Goal: Check status: Check status

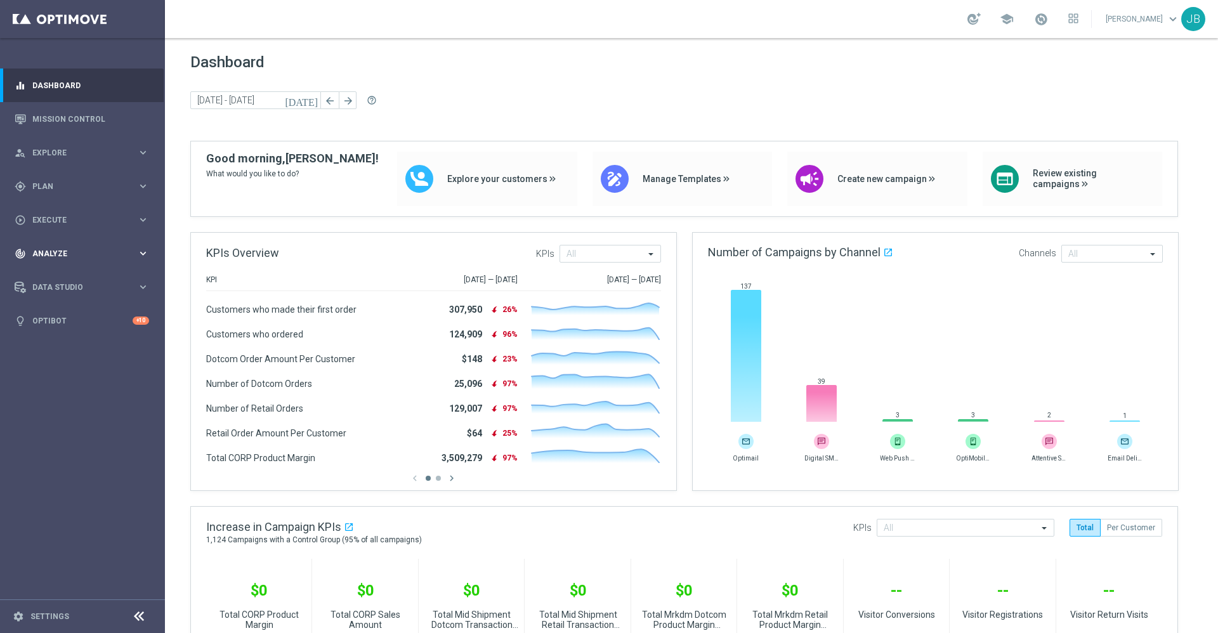
click at [84, 246] on div "track_changes Analyze keyboard_arrow_right" at bounding box center [82, 254] width 164 height 34
click at [70, 370] on button "BI Studio keyboard_arrow_right" at bounding box center [91, 375] width 117 height 10
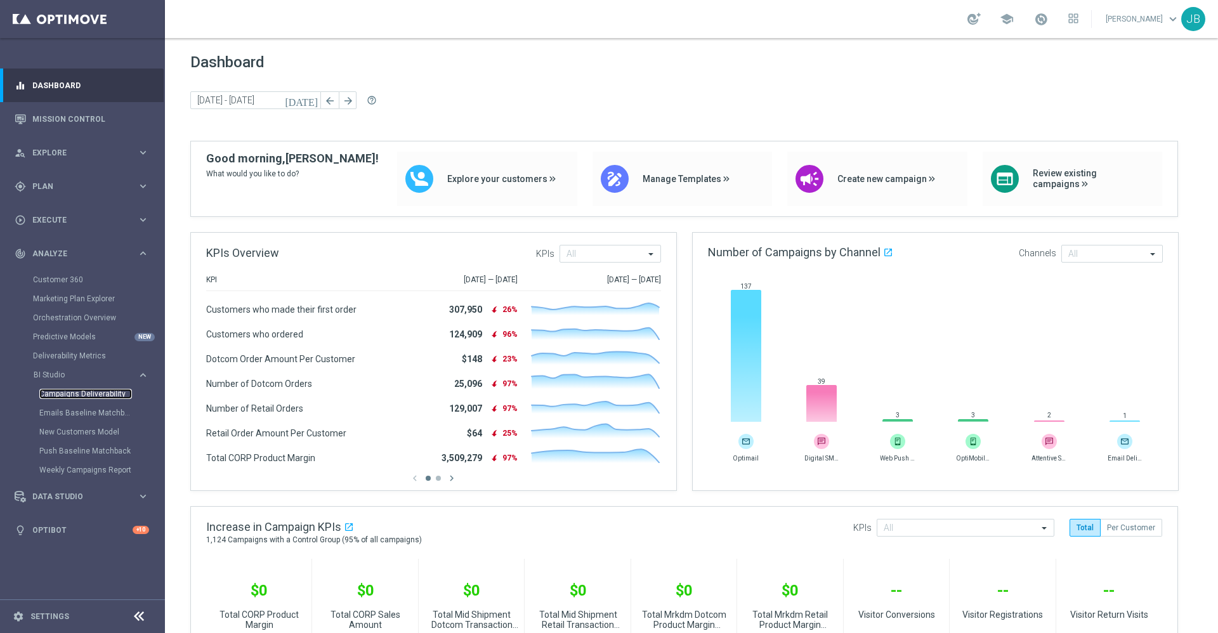
click at [100, 397] on link "Campaigns Deliverability" at bounding box center [85, 394] width 93 height 10
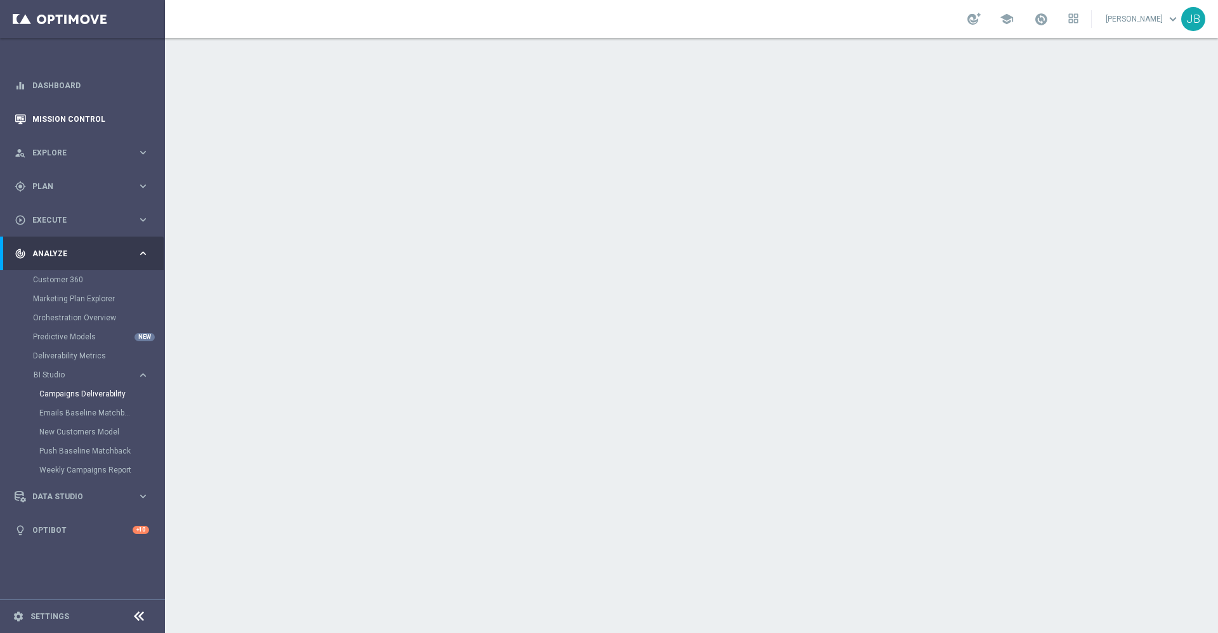
click at [107, 123] on link "Mission Control" at bounding box center [90, 119] width 117 height 34
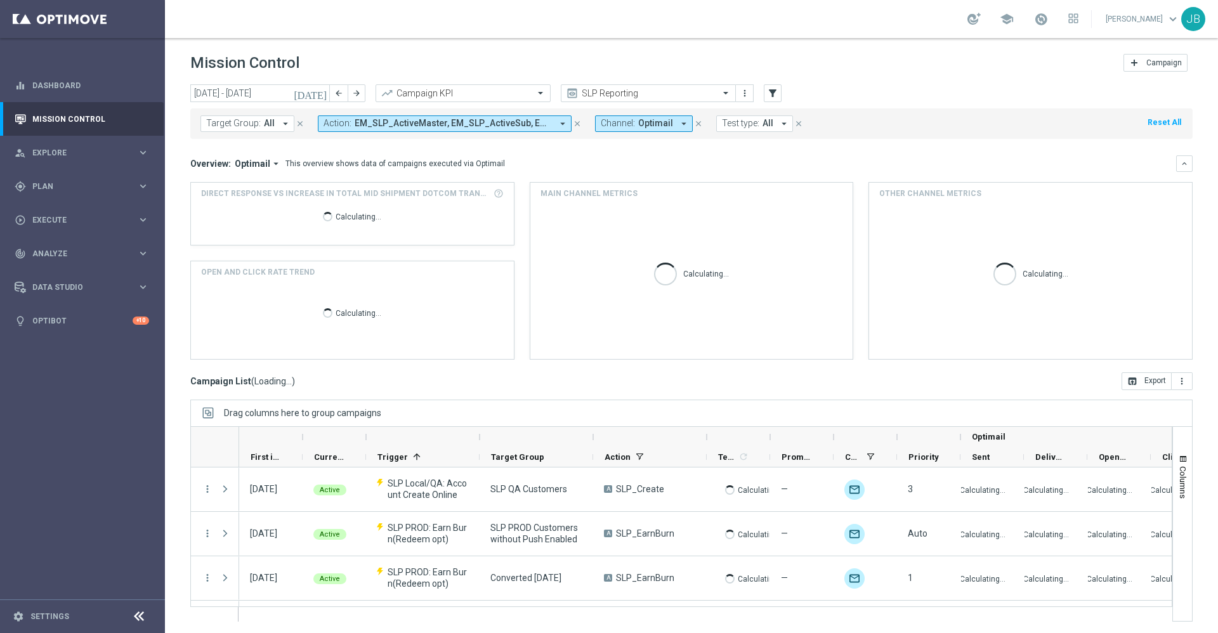
click at [320, 91] on icon "[DATE]" at bounding box center [311, 93] width 34 height 11
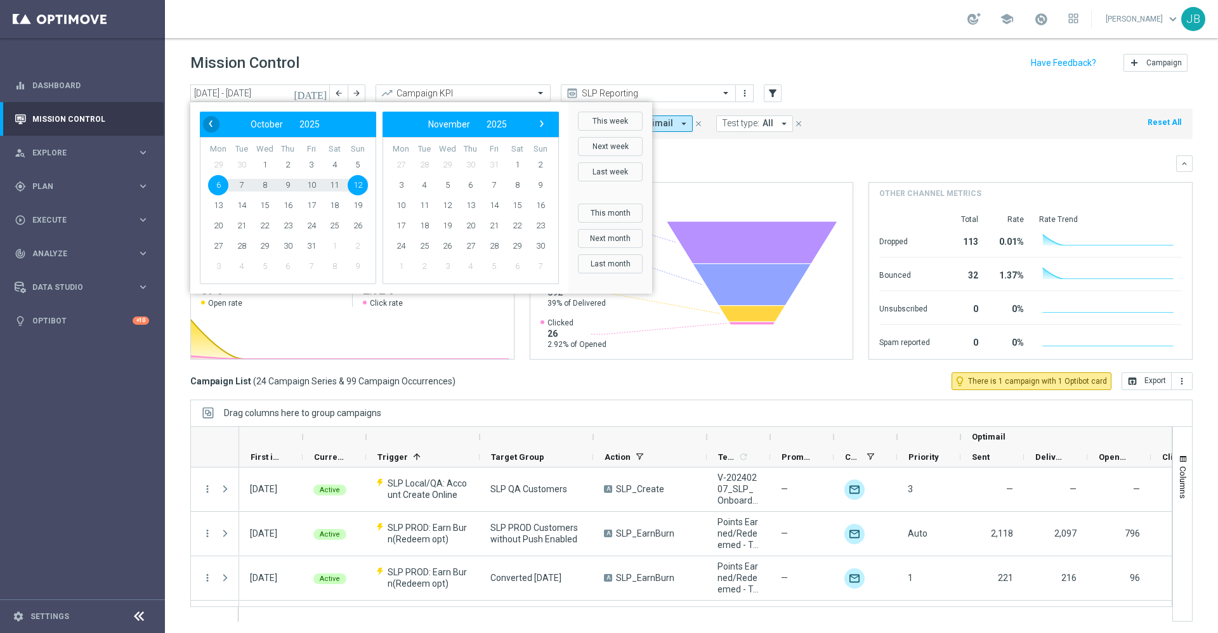
click at [213, 124] on span "‹" at bounding box center [210, 123] width 16 height 16
click at [355, 232] on span "28" at bounding box center [358, 226] width 20 height 20
click at [514, 163] on span "4" at bounding box center [517, 165] width 20 height 20
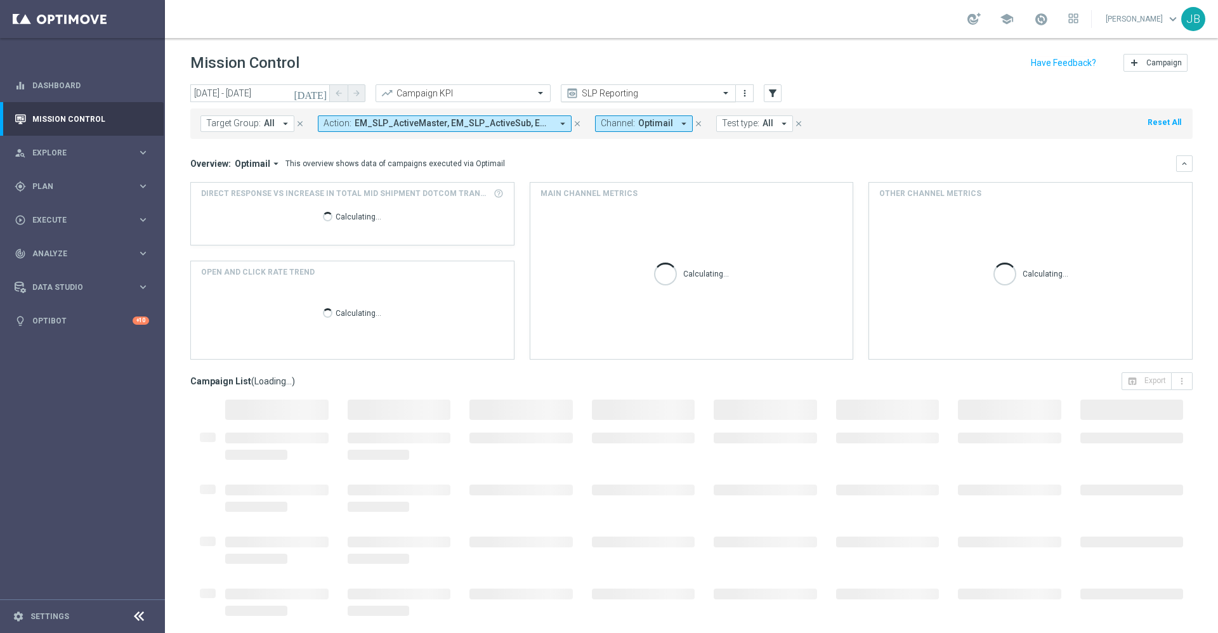
click at [603, 92] on input "text" at bounding box center [636, 93] width 136 height 11
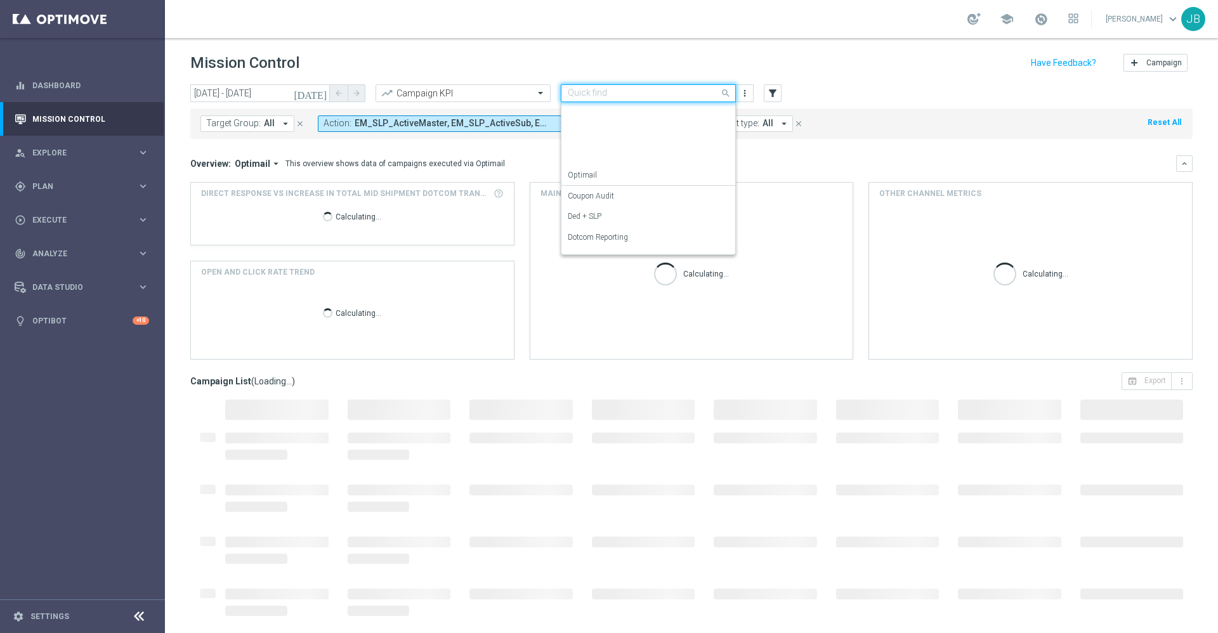
scroll to position [162, 0]
click at [614, 143] on label "OMNI Reporting" at bounding box center [595, 138] width 55 height 11
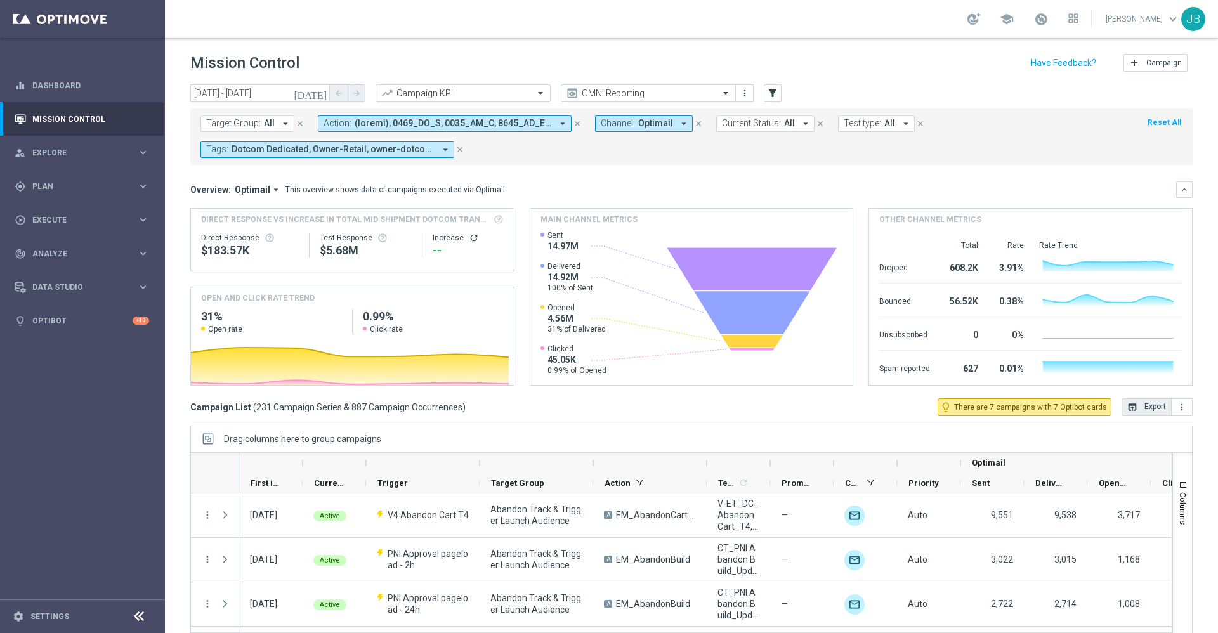
click at [1124, 405] on button "open_in_browser Export" at bounding box center [1147, 407] width 50 height 18
drag, startPoint x: 79, startPoint y: 249, endPoint x: 18, endPoint y: 395, distance: 158.5
click at [18, 395] on nav "equalizer Dashboard Mission Control" at bounding box center [82, 350] width 164 height 562
click at [65, 260] on div "track_changes Analyze keyboard_arrow_right" at bounding box center [82, 254] width 164 height 34
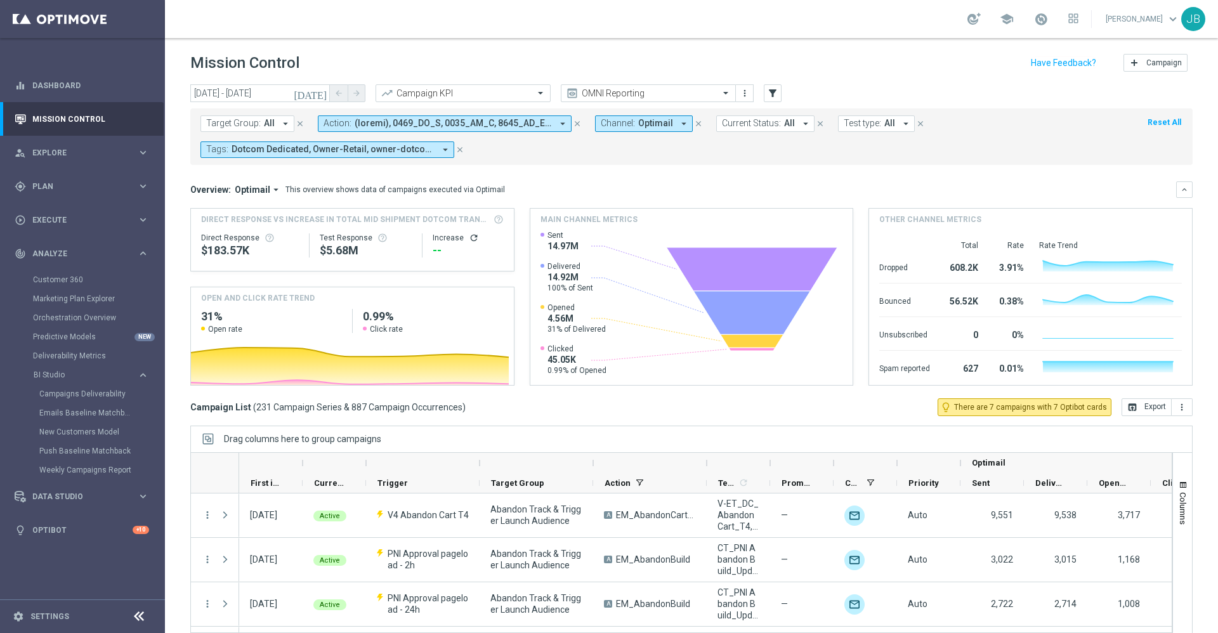
click at [322, 92] on icon "[DATE]" at bounding box center [311, 93] width 34 height 11
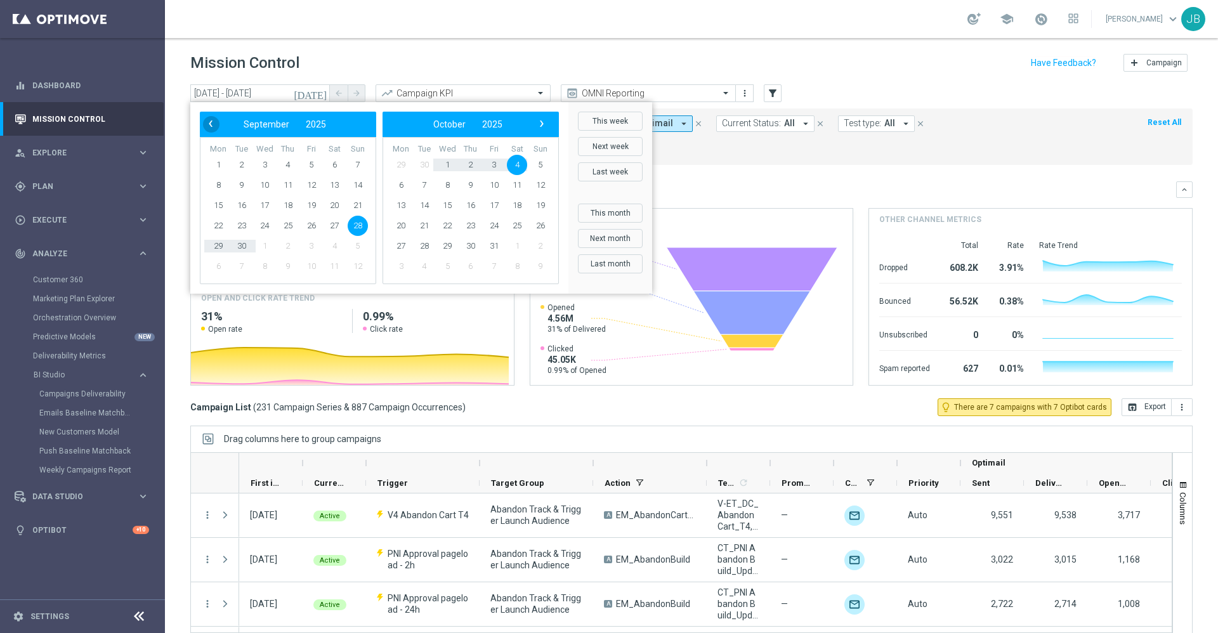
click at [212, 119] on span "‹" at bounding box center [210, 123] width 16 height 16
click at [315, 126] on span "2025" at bounding box center [308, 124] width 20 height 10
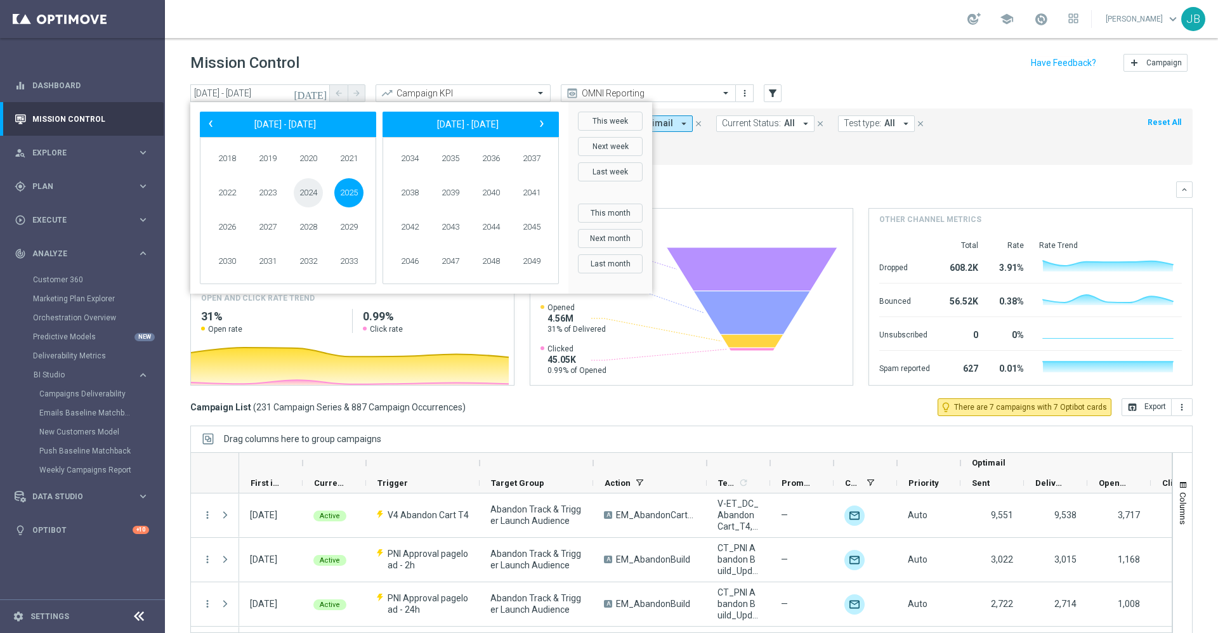
click at [303, 196] on span "2024" at bounding box center [308, 192] width 29 height 29
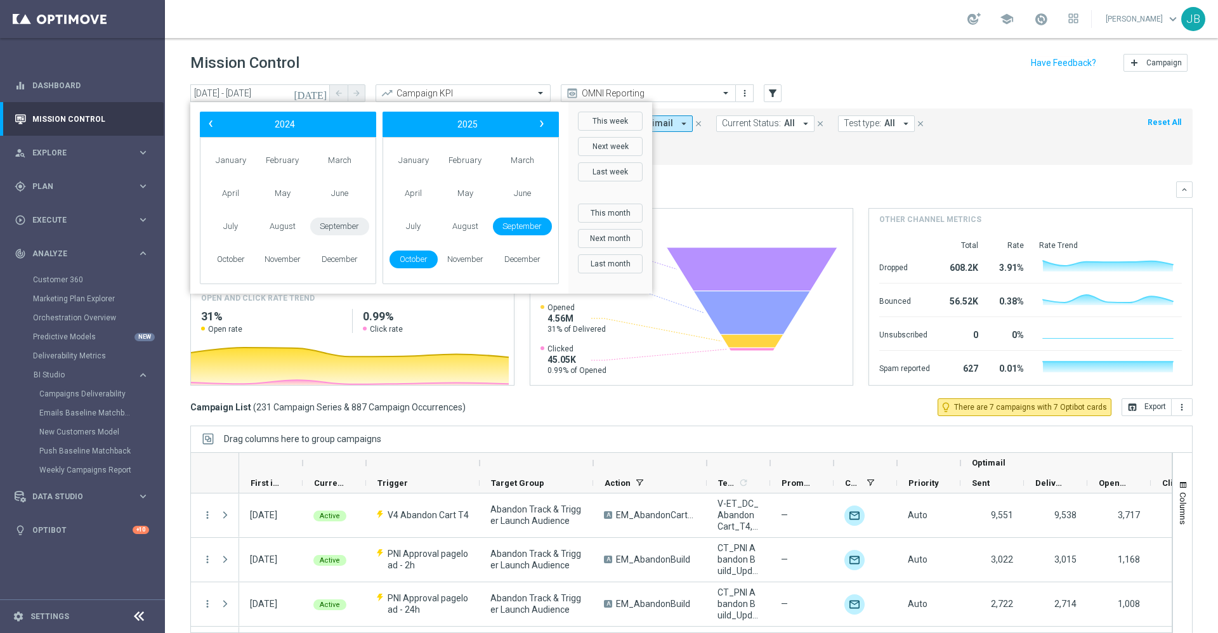
click at [343, 223] on span "September" at bounding box center [339, 227] width 59 height 18
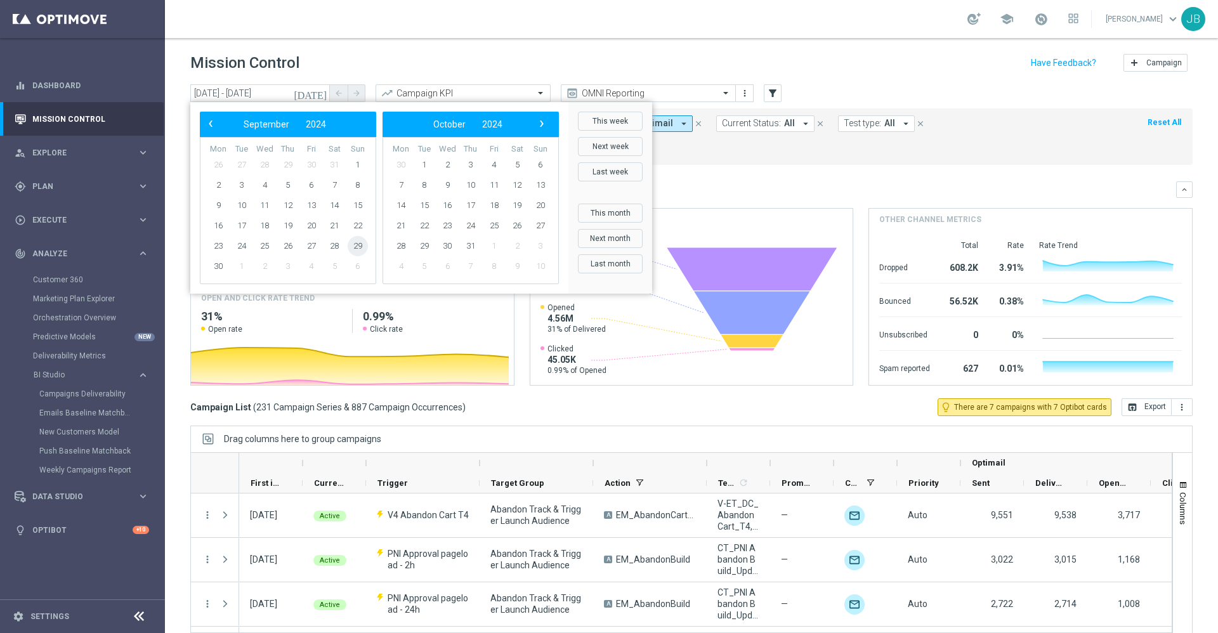
click at [353, 247] on span "29" at bounding box center [358, 246] width 20 height 20
click at [517, 169] on span "5" at bounding box center [517, 165] width 20 height 20
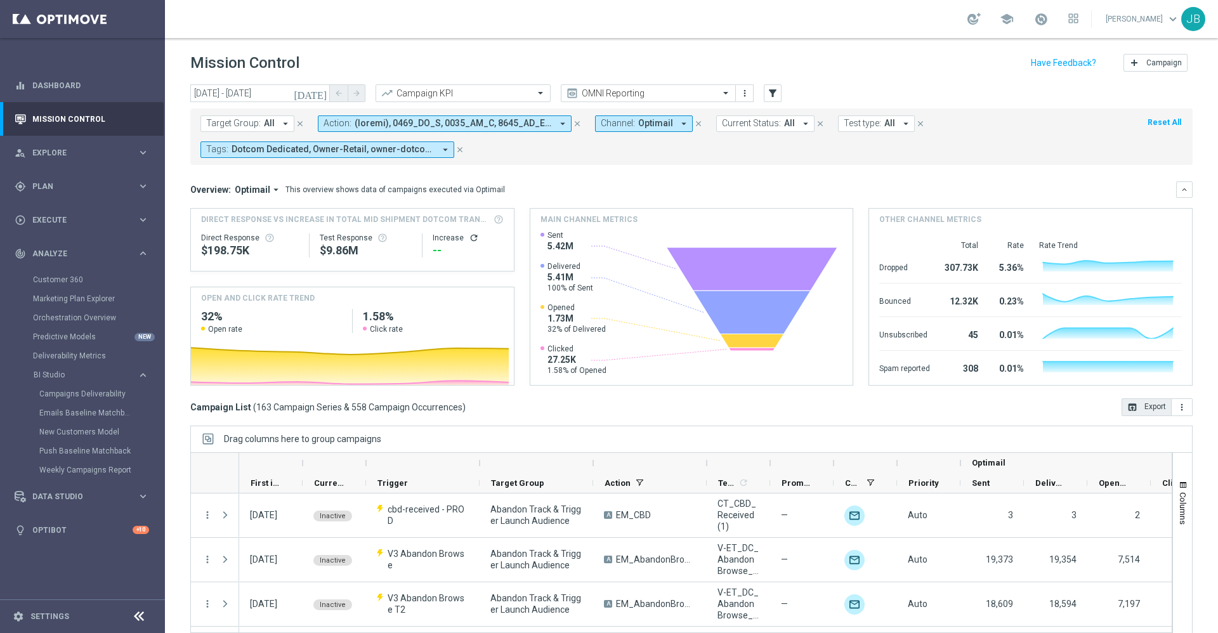
click at [1128, 412] on icon "open_in_browser" at bounding box center [1133, 407] width 10 height 10
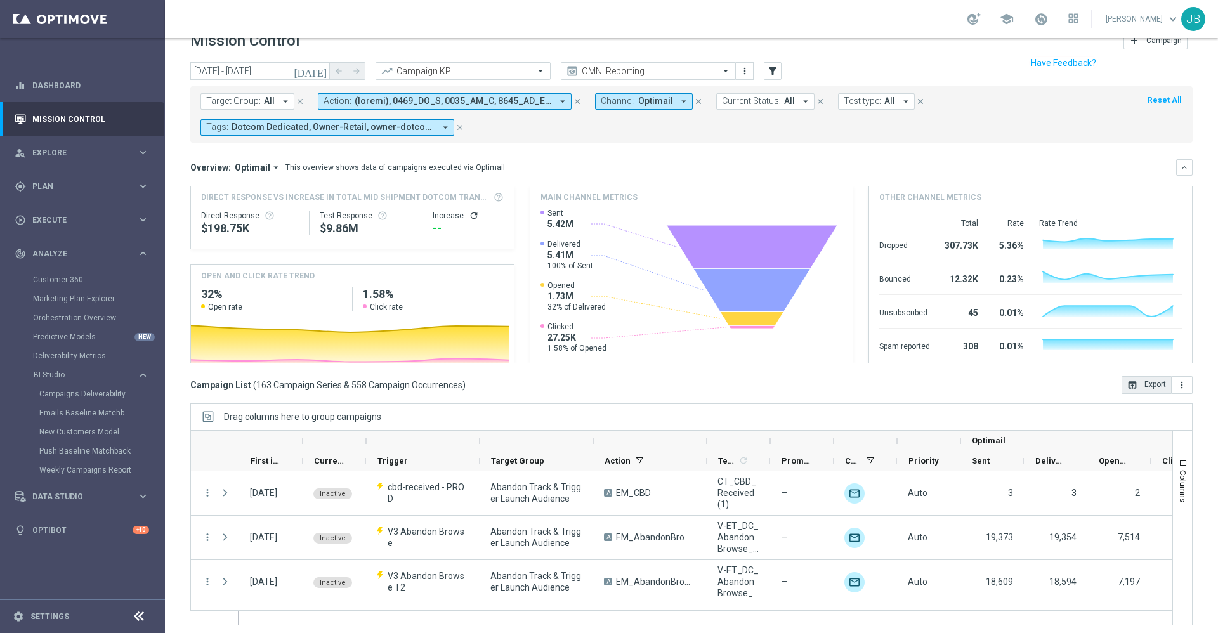
scroll to position [0, 0]
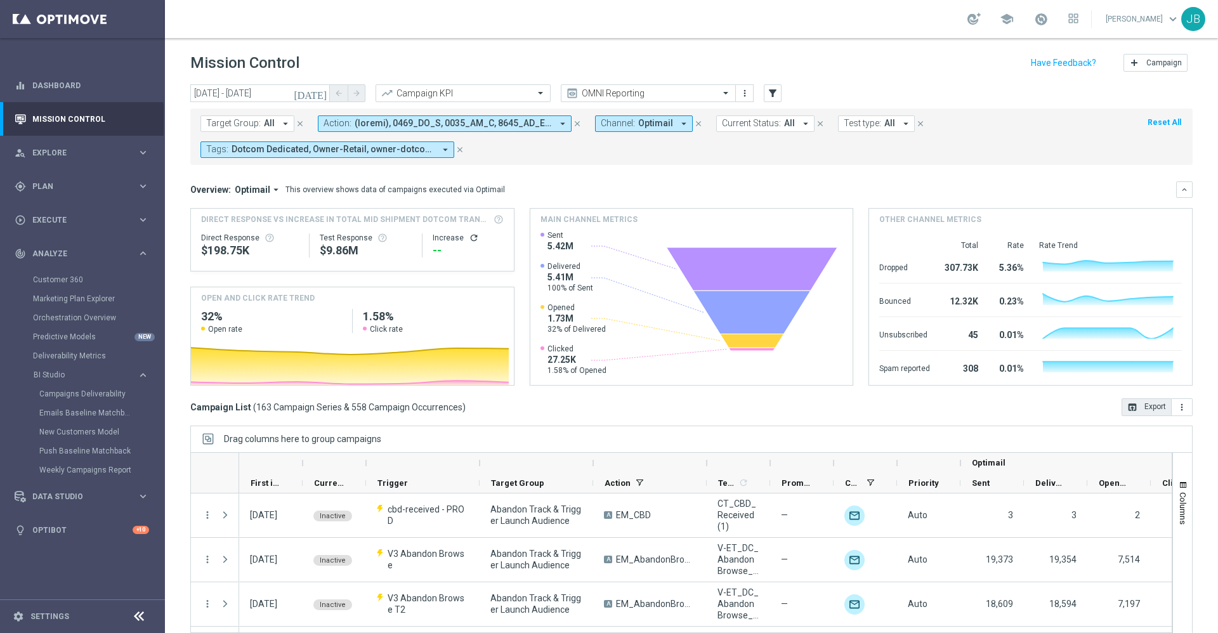
click at [418, 147] on span "Dotcom Dedicated, Owner-Retail, owner-dotcom-dedicated, owner-omni-dedicated, o…" at bounding box center [333, 149] width 203 height 11
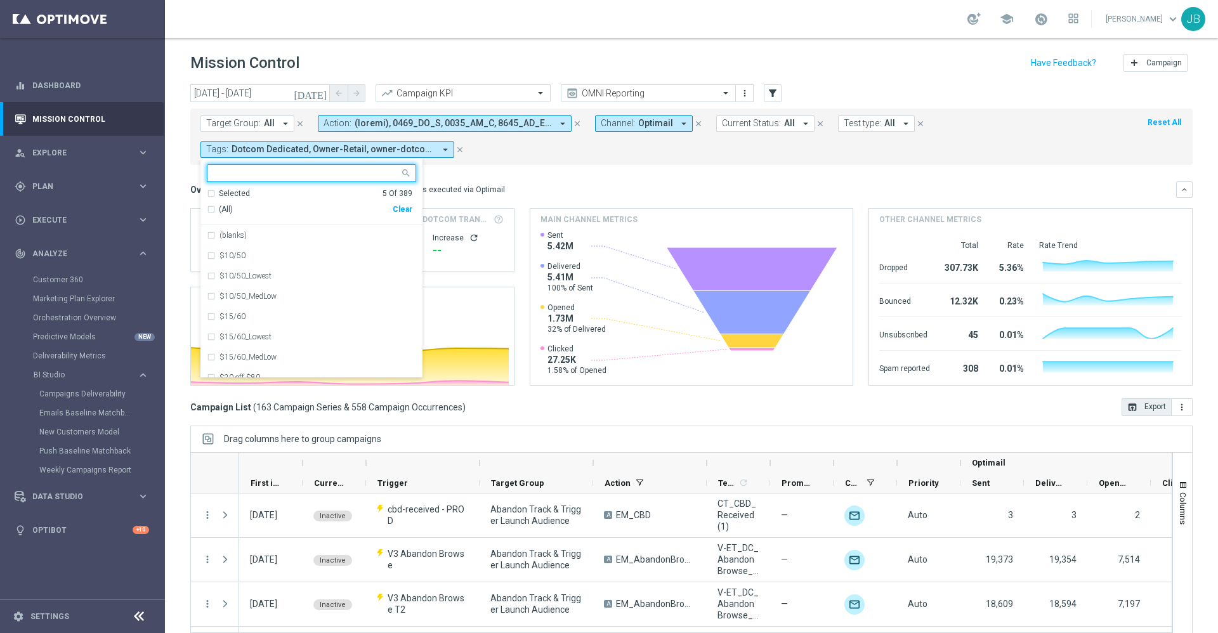
click at [211, 195] on div "Selected 5 Of 389" at bounding box center [310, 193] width 206 height 11
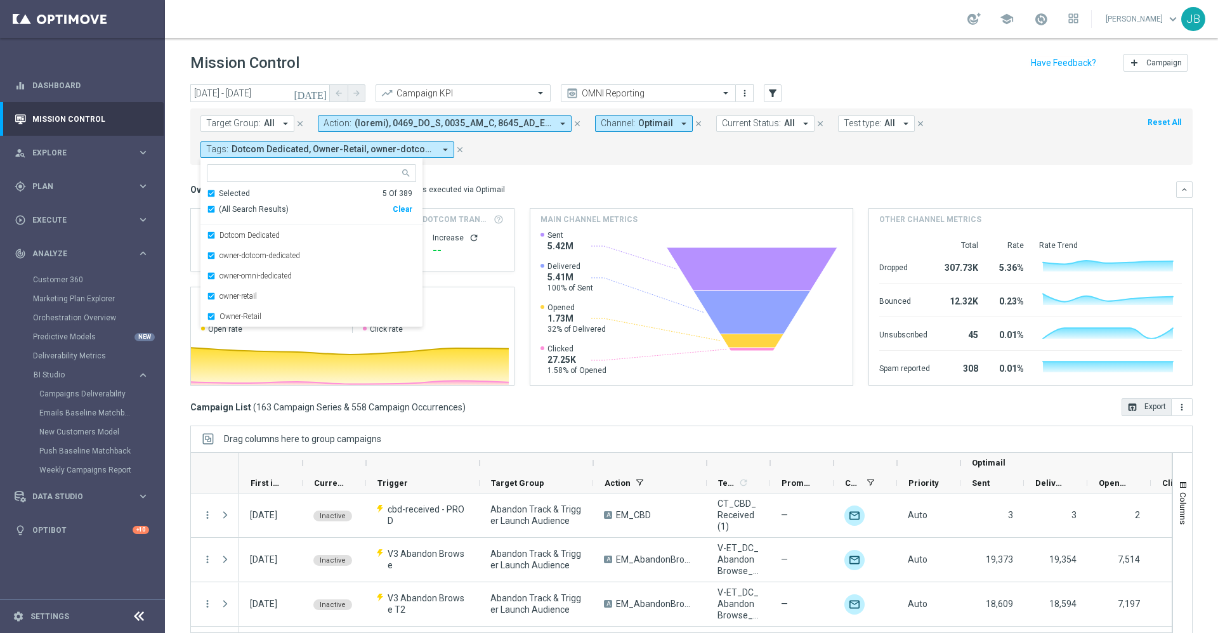
click at [580, 186] on div "Overview: Optimail arrow_drop_down This overview shows data of campaigns execut…" at bounding box center [683, 189] width 986 height 11
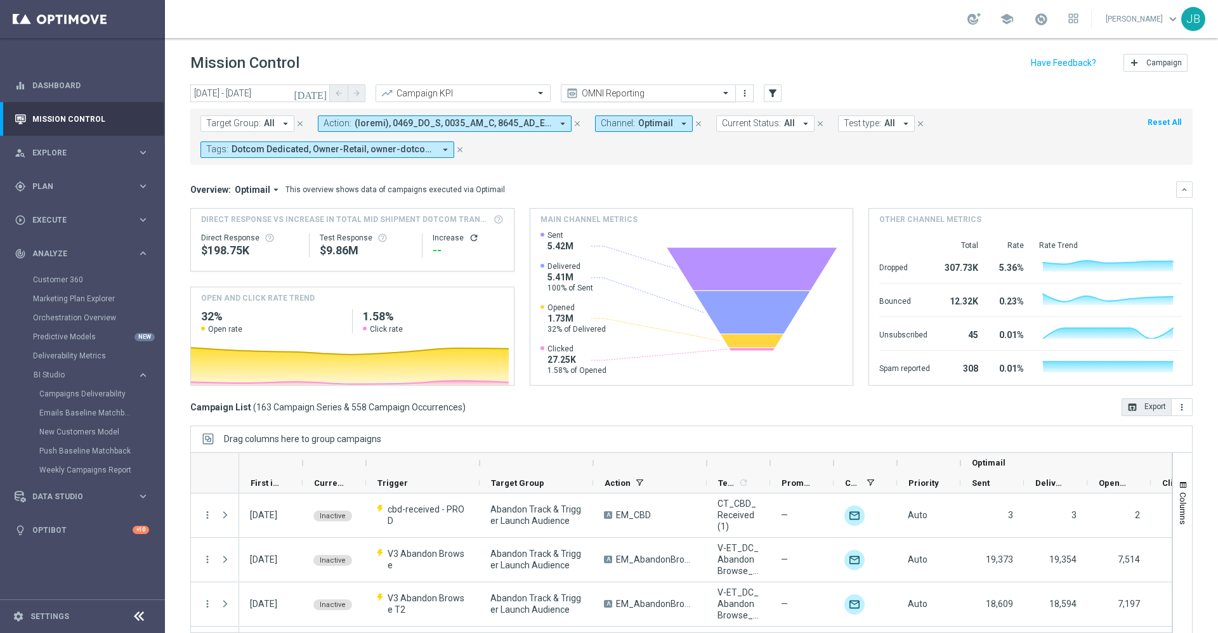
click at [640, 93] on input "text" at bounding box center [636, 93] width 136 height 11
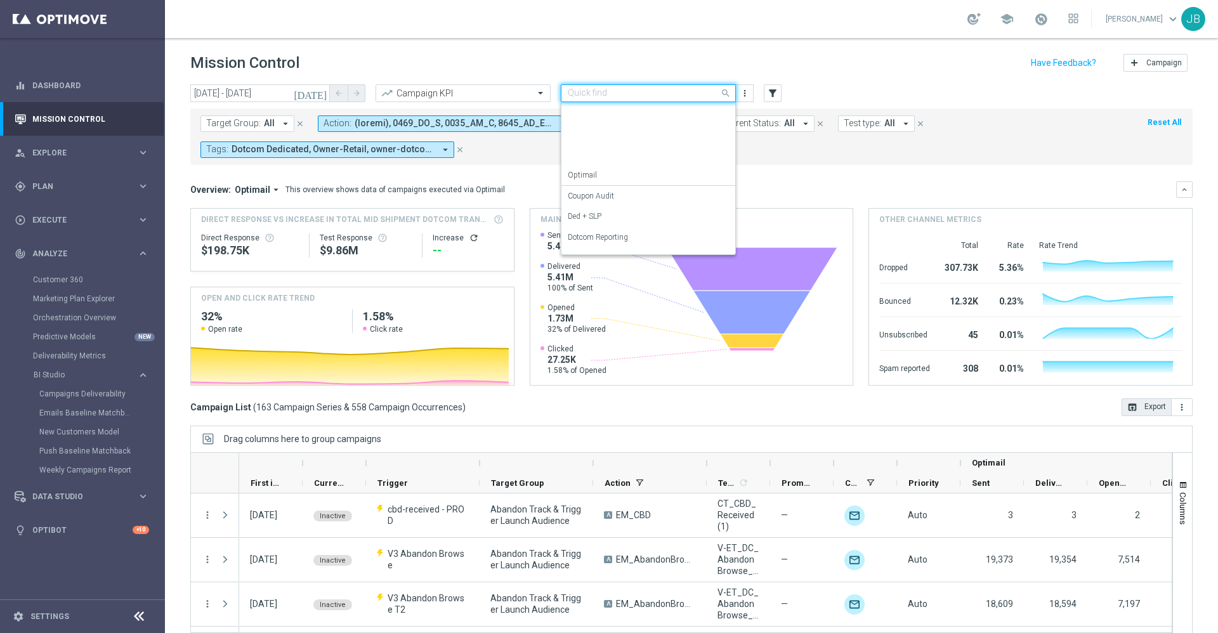
scroll to position [162, 0]
click at [607, 222] on label "SLP Reporting" at bounding box center [591, 221] width 47 height 11
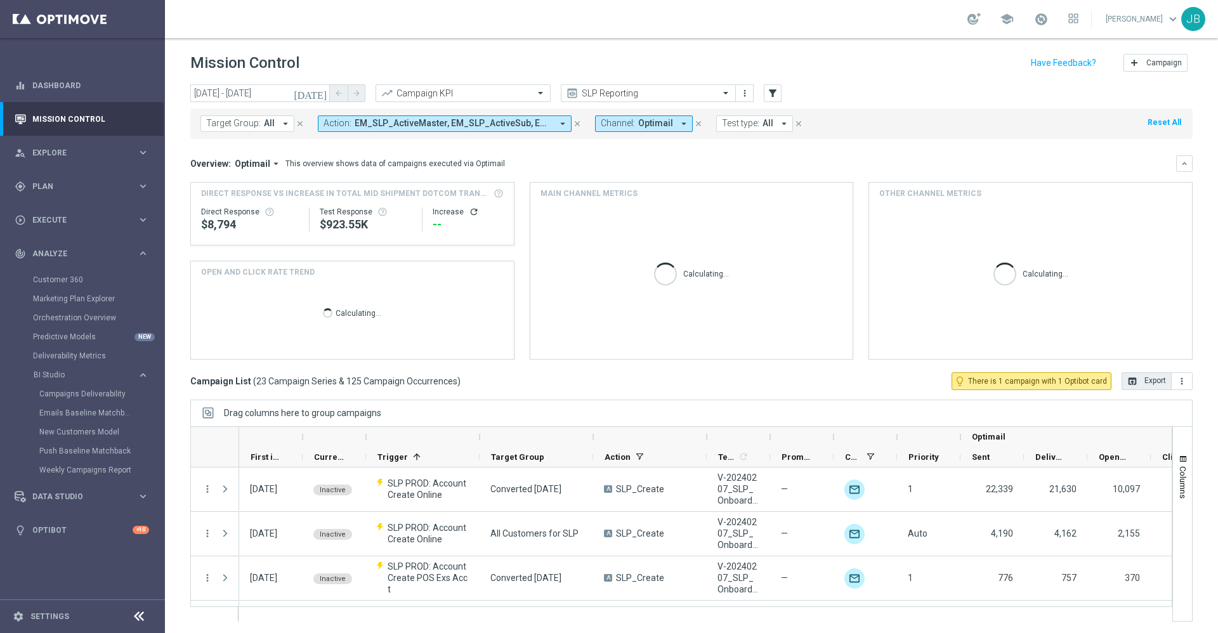
click at [323, 92] on icon "[DATE]" at bounding box center [311, 93] width 34 height 11
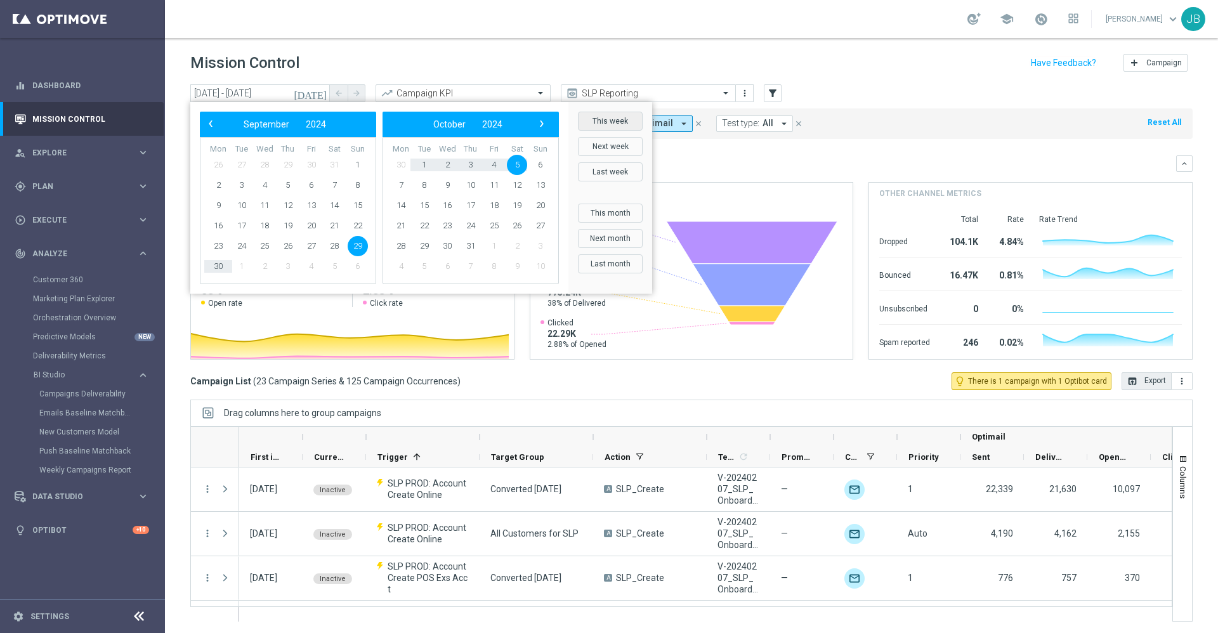
click at [607, 119] on button "This week" at bounding box center [610, 121] width 65 height 19
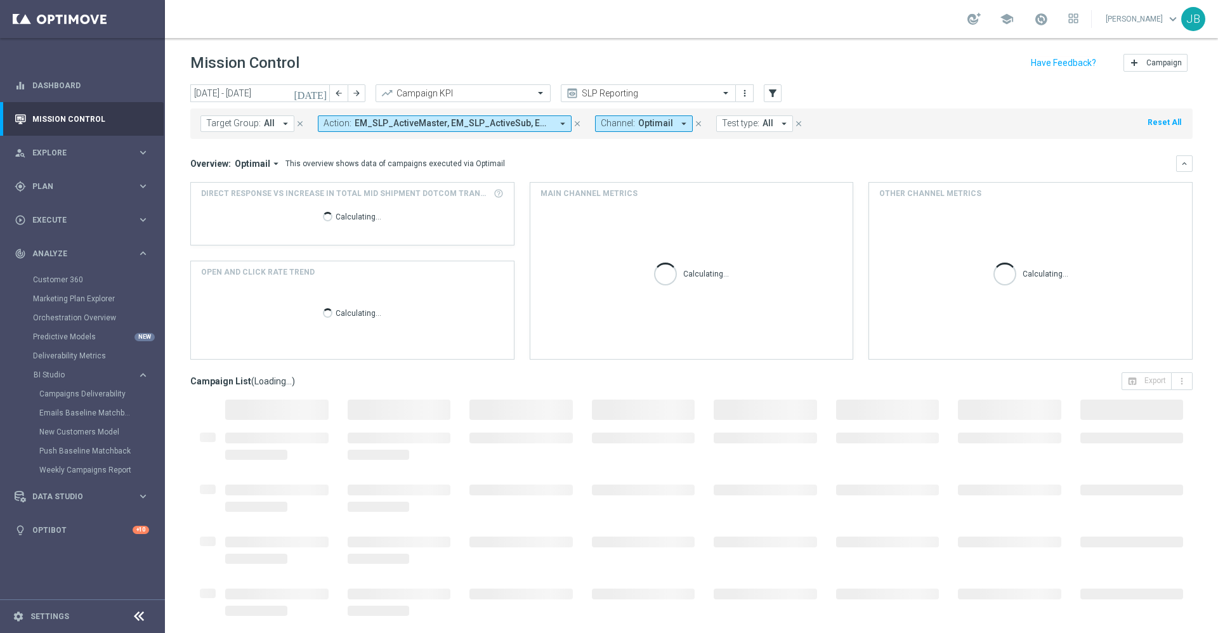
click at [320, 92] on icon "[DATE]" at bounding box center [311, 93] width 34 height 11
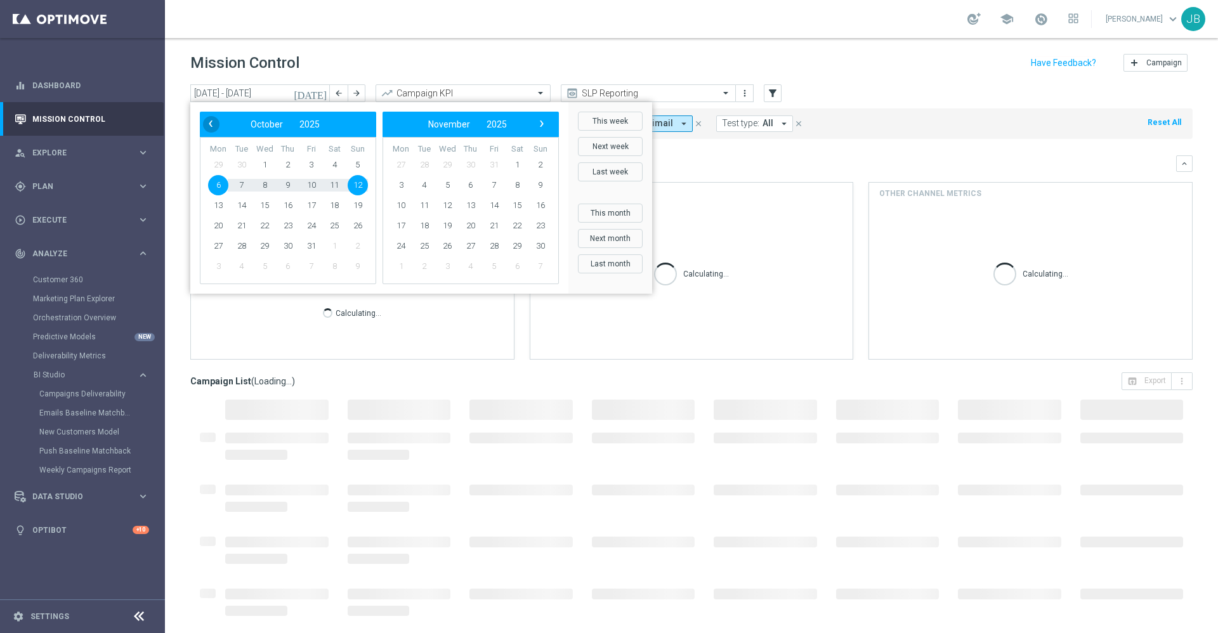
click at [210, 127] on span "‹" at bounding box center [210, 123] width 16 height 16
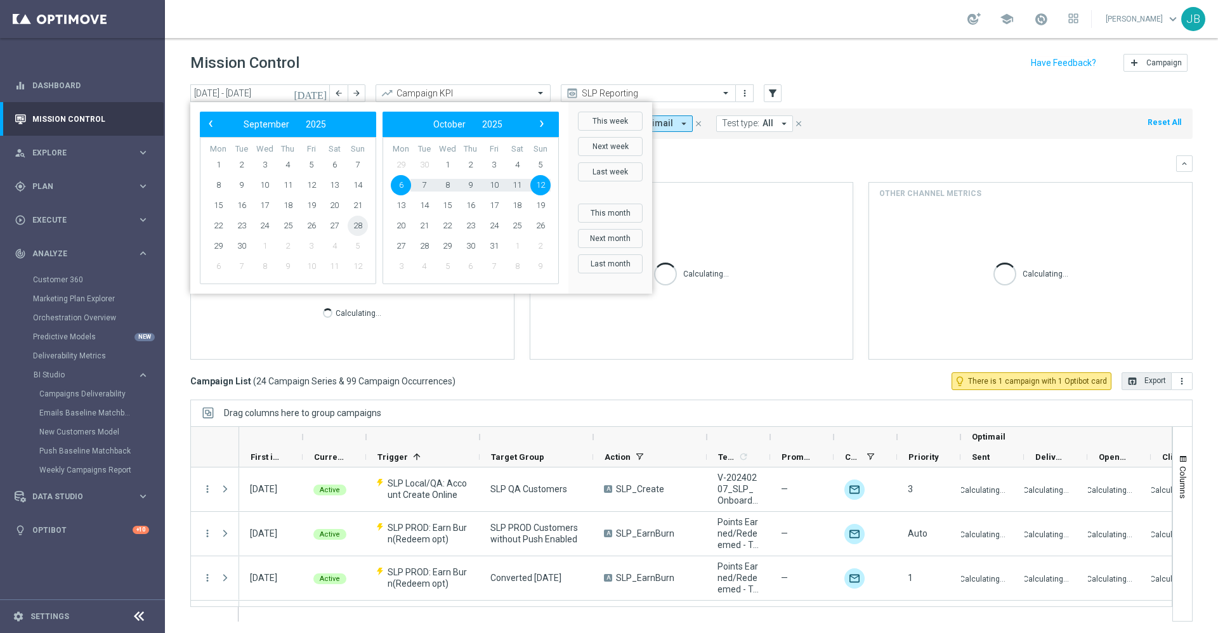
click at [357, 227] on span "28" at bounding box center [358, 226] width 20 height 20
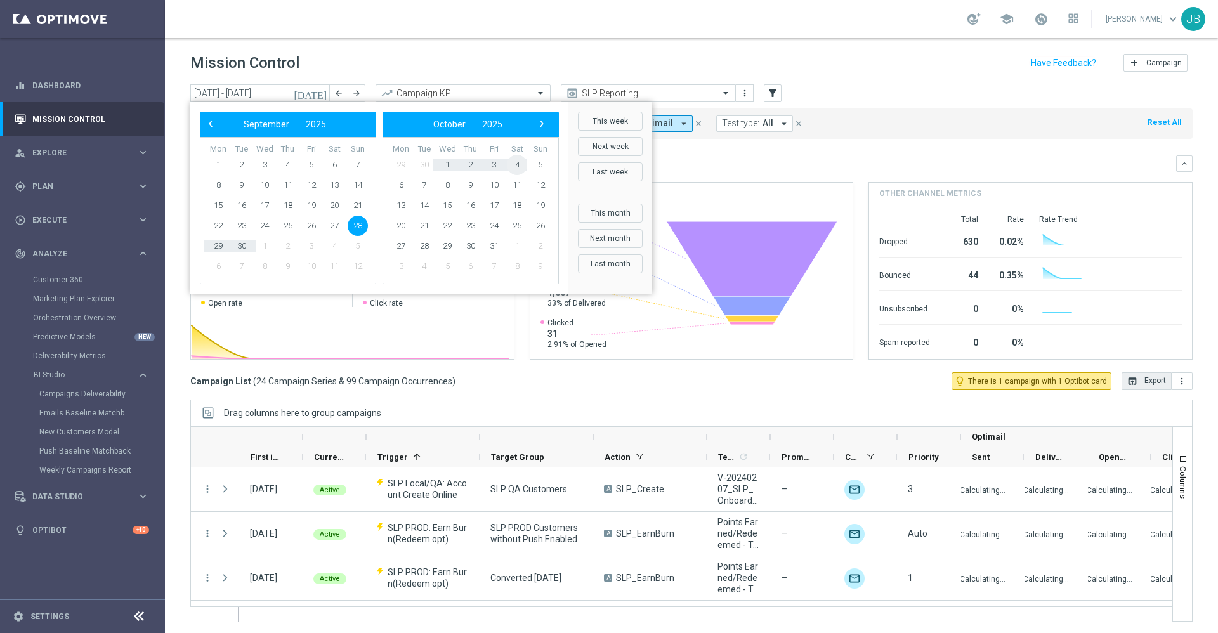
click at [517, 164] on span "4" at bounding box center [517, 165] width 20 height 20
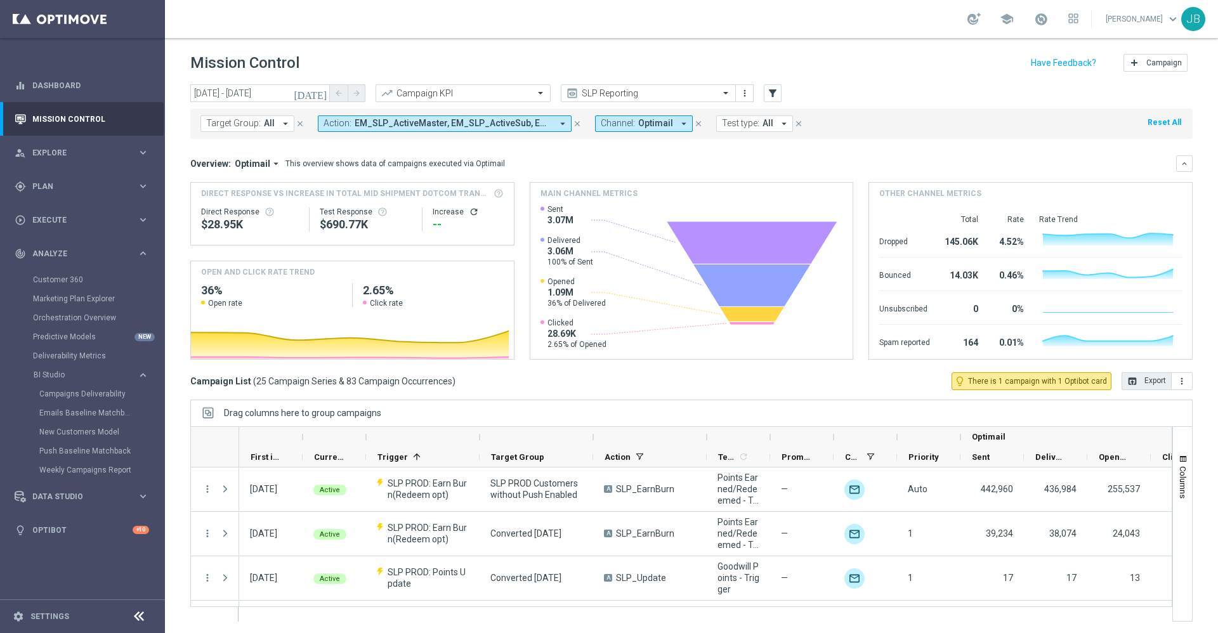
click at [1127, 386] on button "open_in_browser Export" at bounding box center [1147, 381] width 50 height 18
click at [322, 94] on icon "[DATE]" at bounding box center [311, 93] width 34 height 11
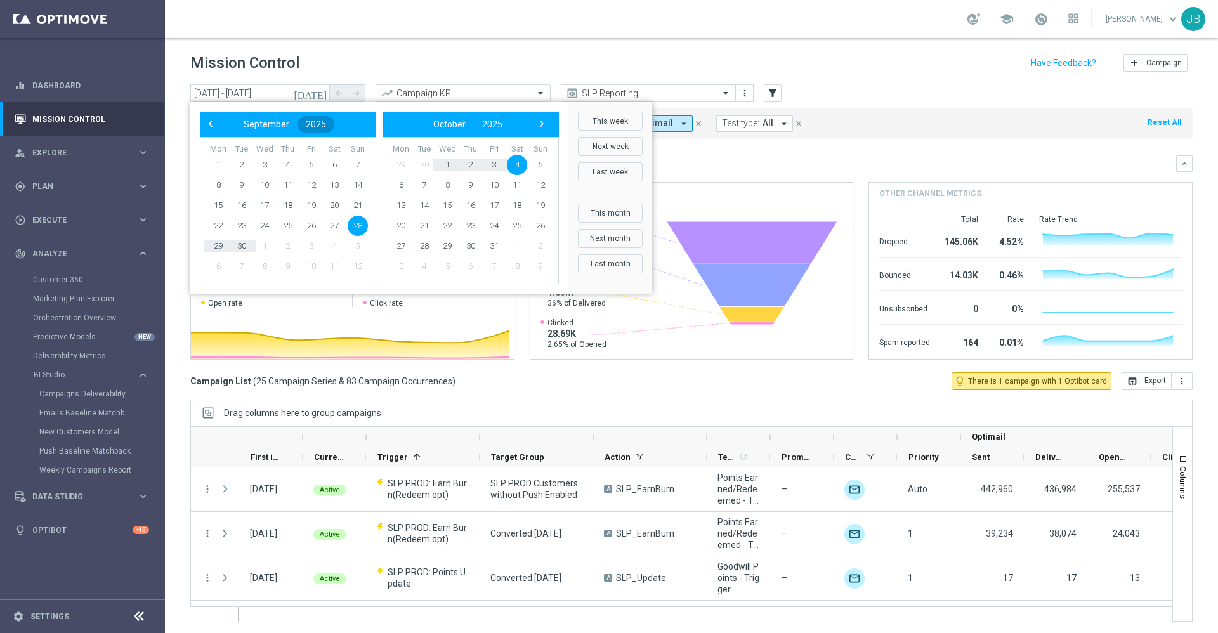
click at [317, 126] on span "2025" at bounding box center [316, 124] width 20 height 10
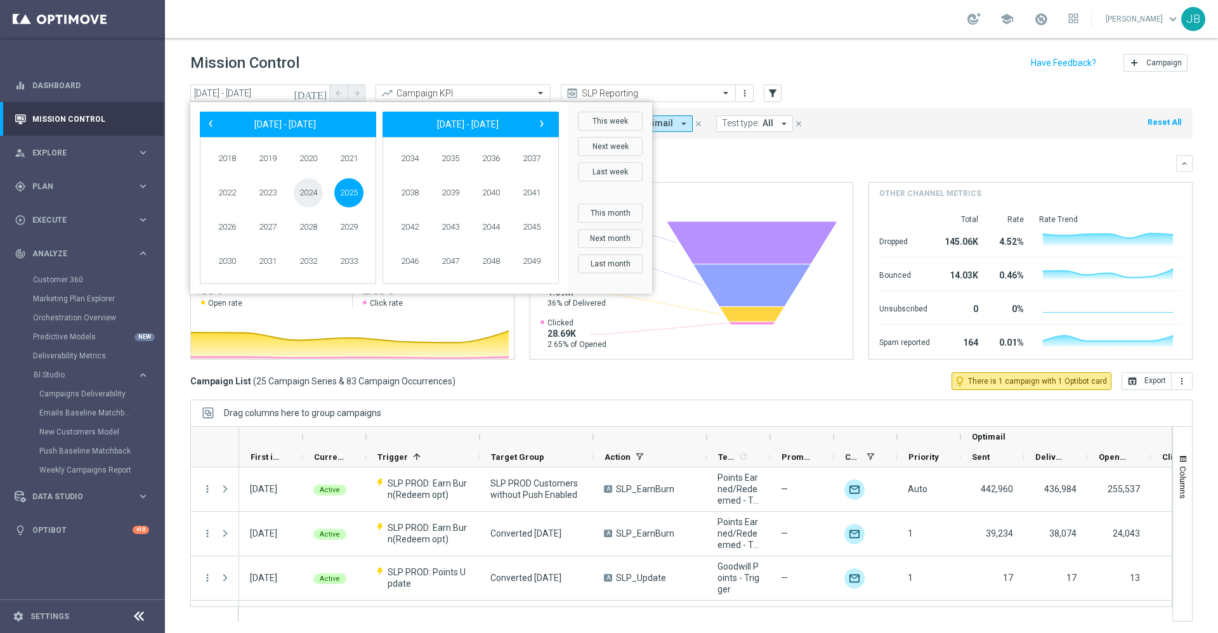
click at [315, 188] on span "2024" at bounding box center [308, 192] width 29 height 29
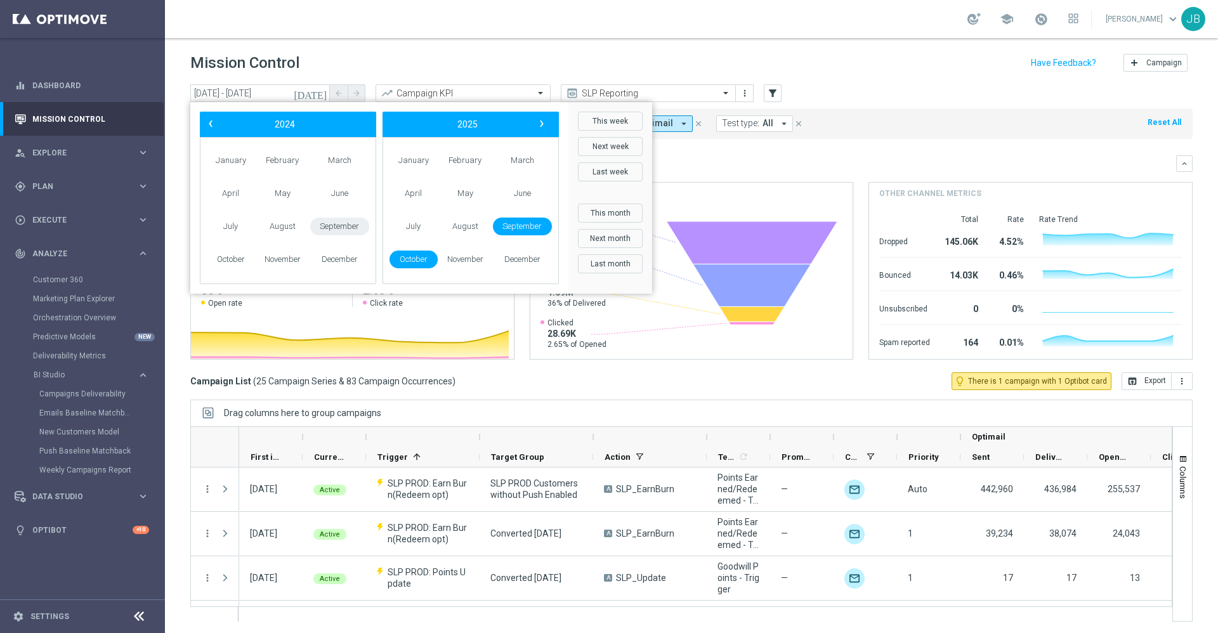
click at [337, 230] on span "September" at bounding box center [339, 227] width 59 height 18
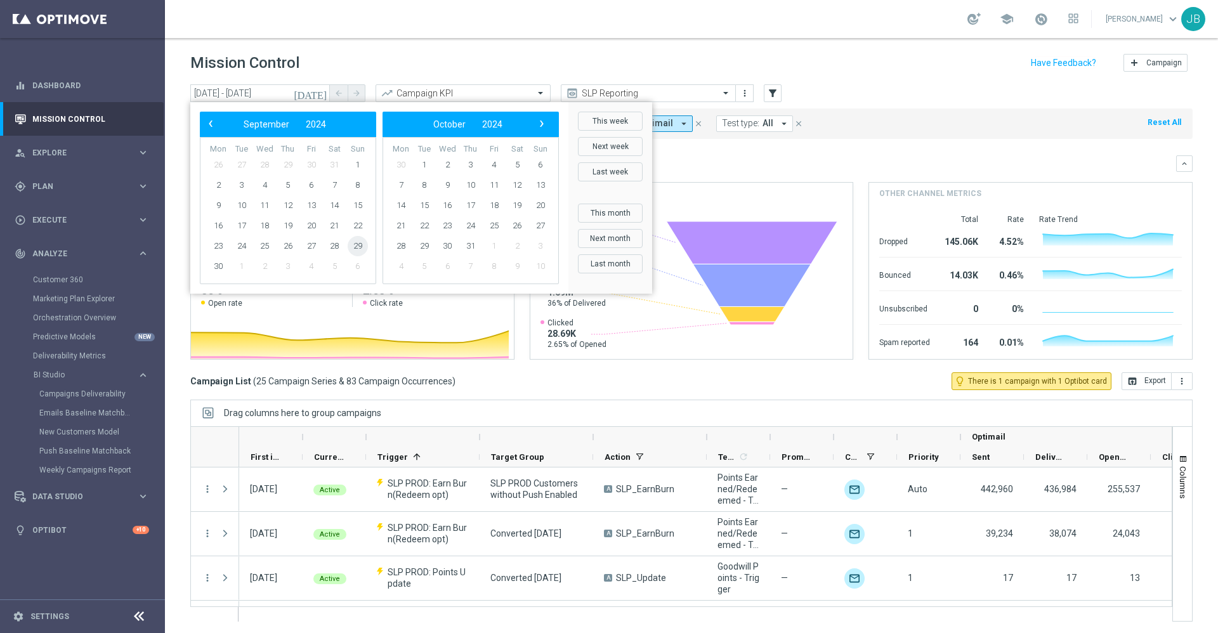
click at [355, 246] on span "29" at bounding box center [358, 246] width 20 height 20
click at [521, 166] on span "5" at bounding box center [517, 165] width 20 height 20
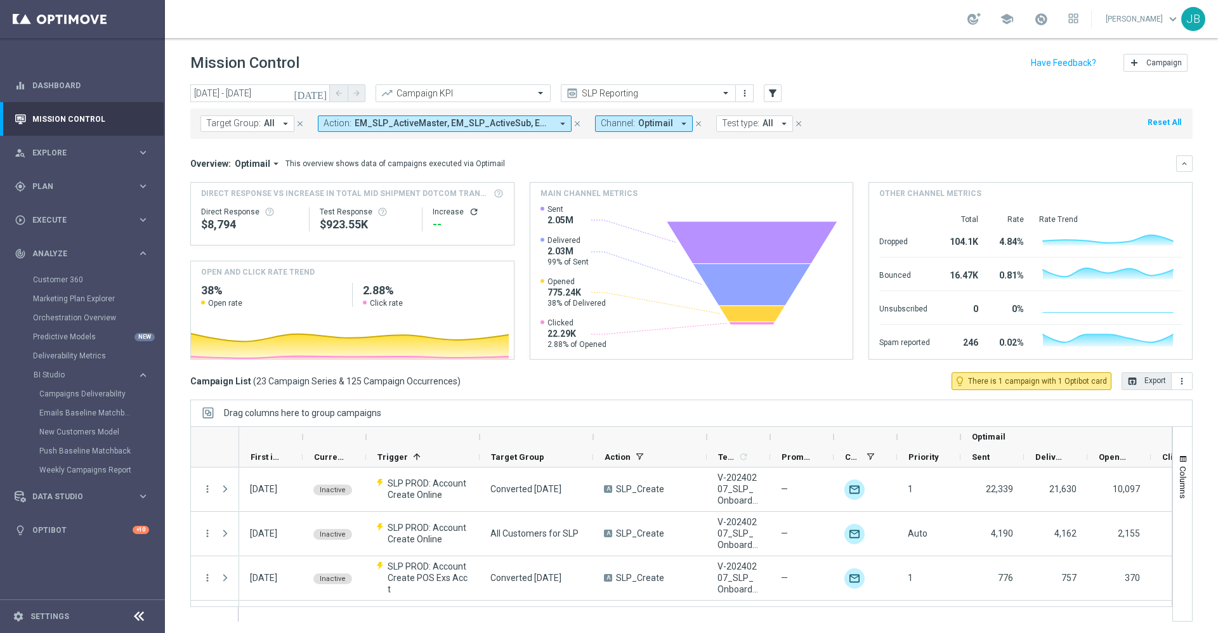
click at [1128, 379] on icon "open_in_browser" at bounding box center [1133, 381] width 10 height 10
click at [605, 93] on input "text" at bounding box center [636, 93] width 136 height 11
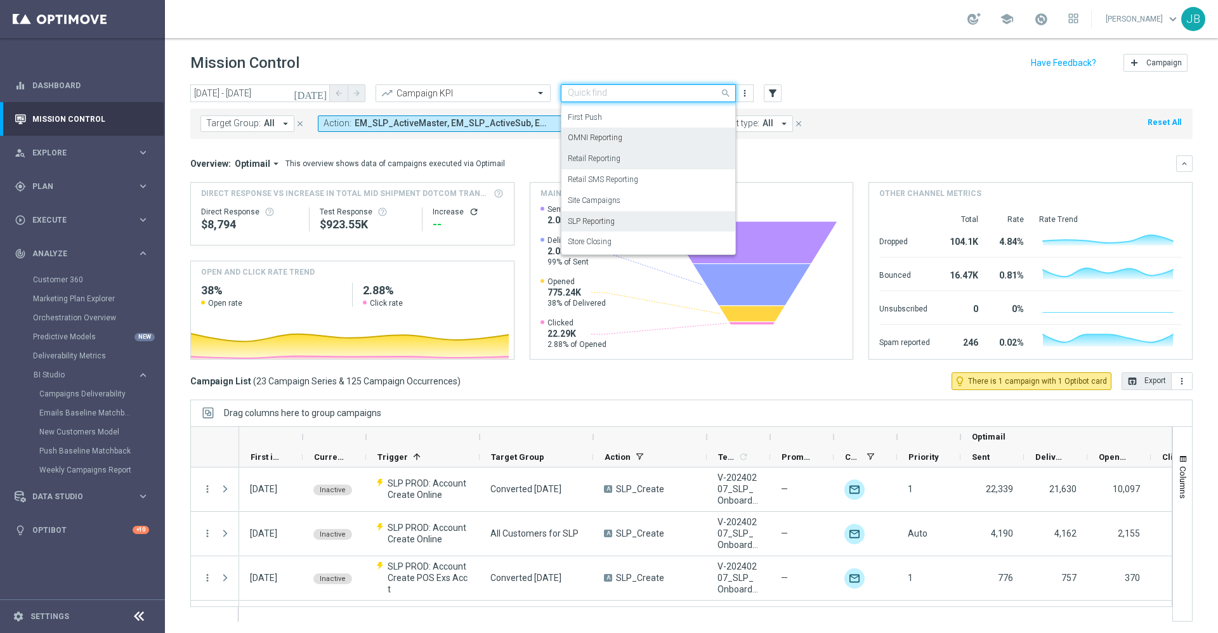
scroll to position [133, 0]
click at [608, 164] on label "OMNI Reporting" at bounding box center [595, 166] width 55 height 11
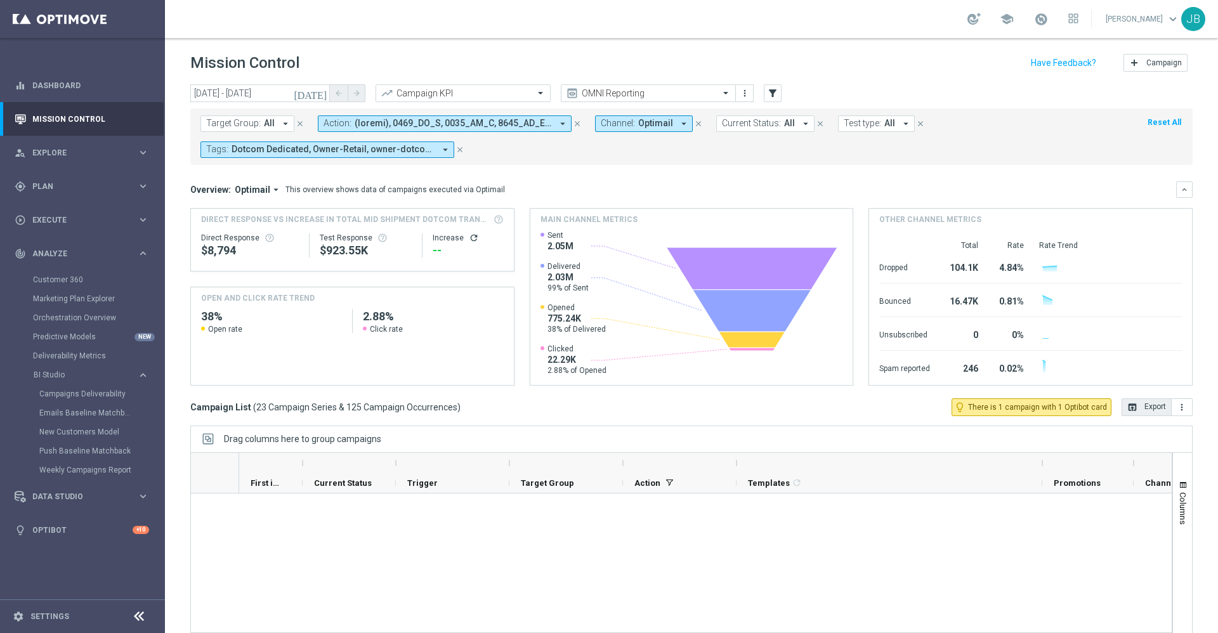
click at [319, 94] on icon "[DATE]" at bounding box center [311, 93] width 34 height 11
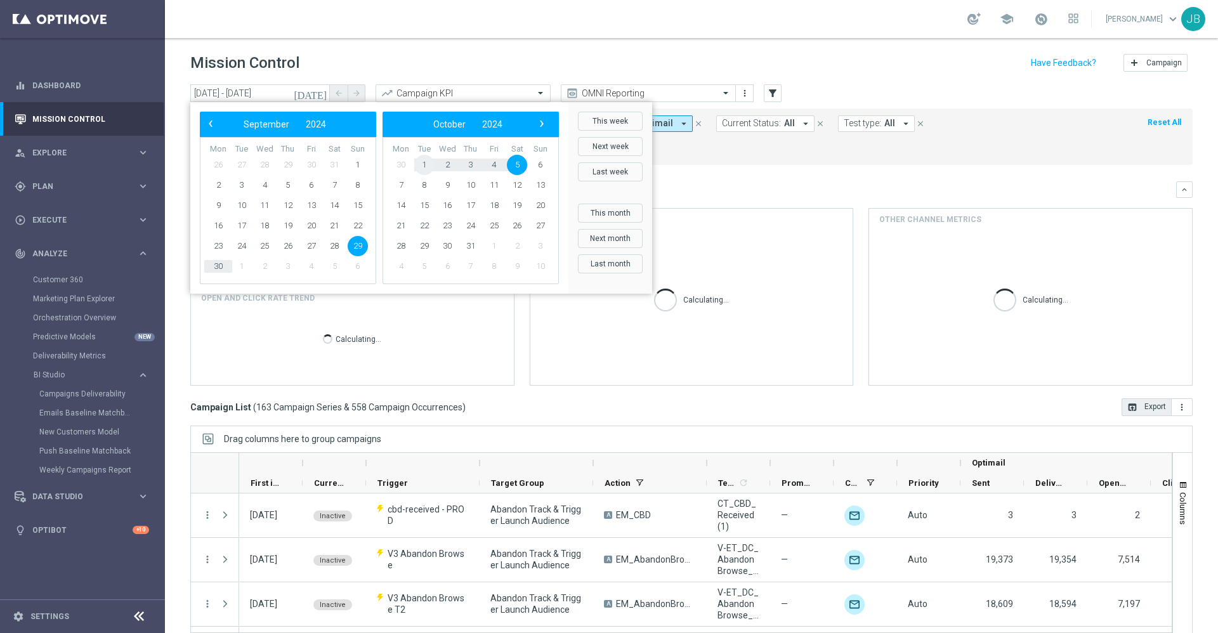
click at [428, 163] on span "1" at bounding box center [424, 165] width 20 height 20
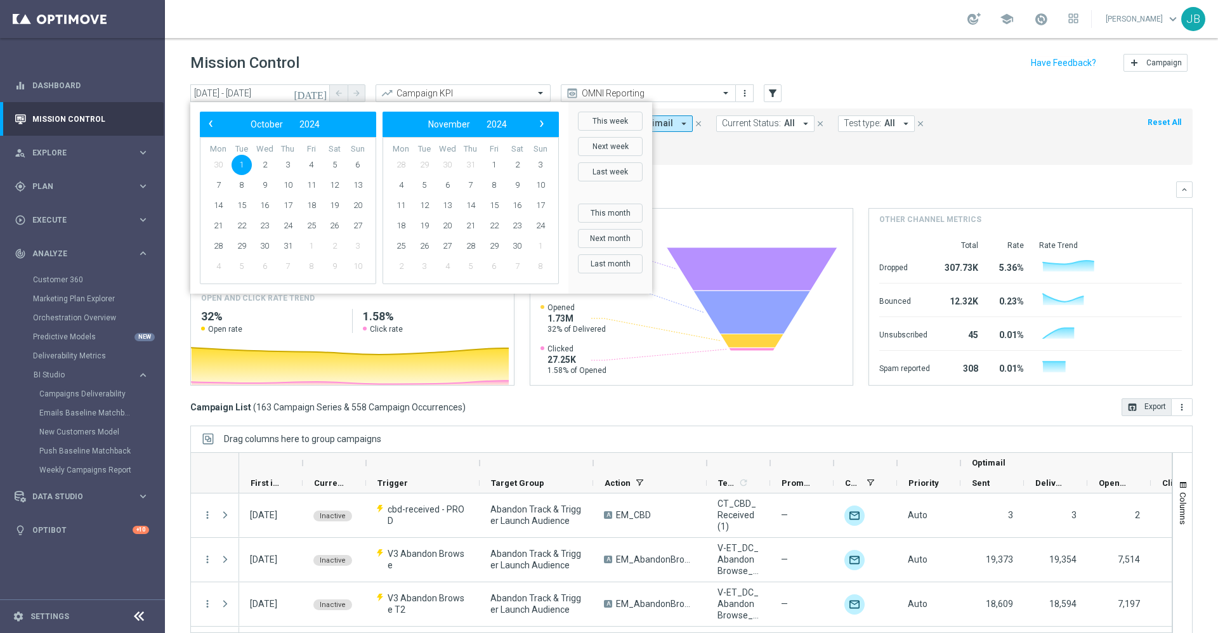
click at [240, 164] on span "1" at bounding box center [242, 165] width 20 height 20
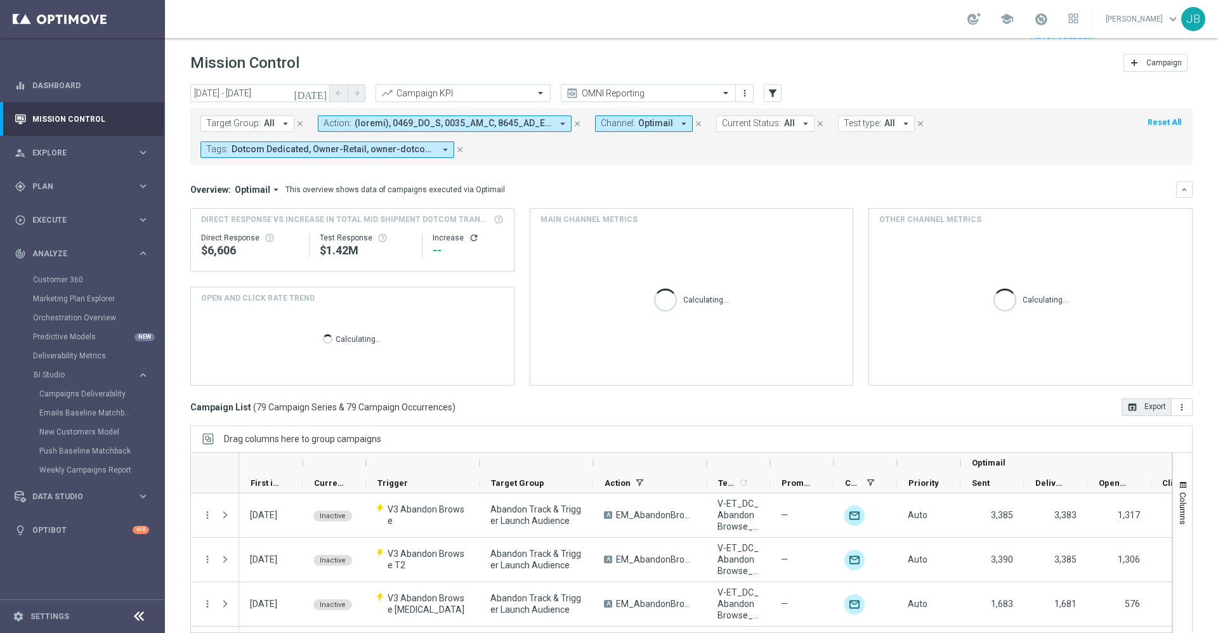
scroll to position [27, 0]
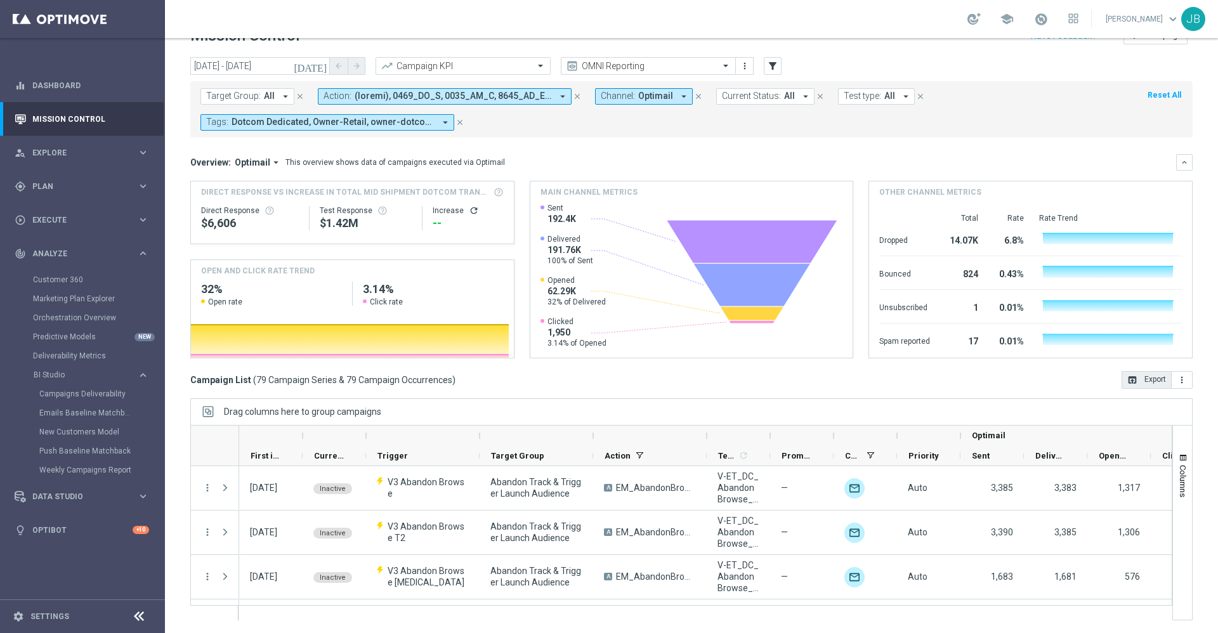
click at [317, 61] on icon "[DATE]" at bounding box center [311, 65] width 34 height 11
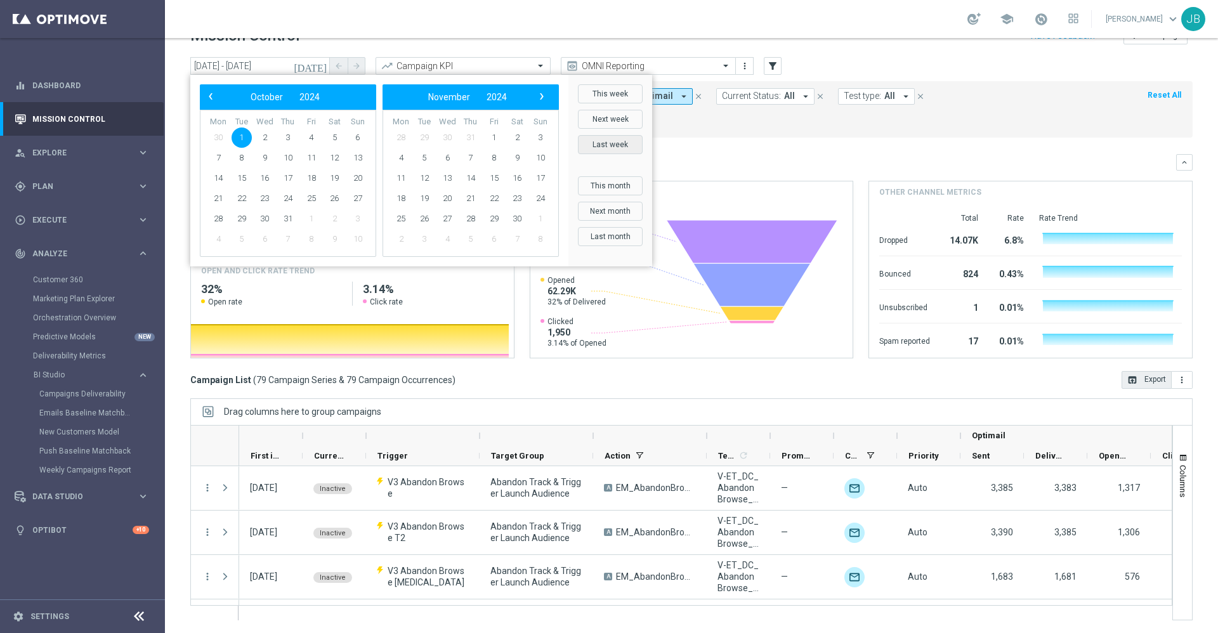
click at [611, 143] on button "Last week" at bounding box center [610, 144] width 65 height 19
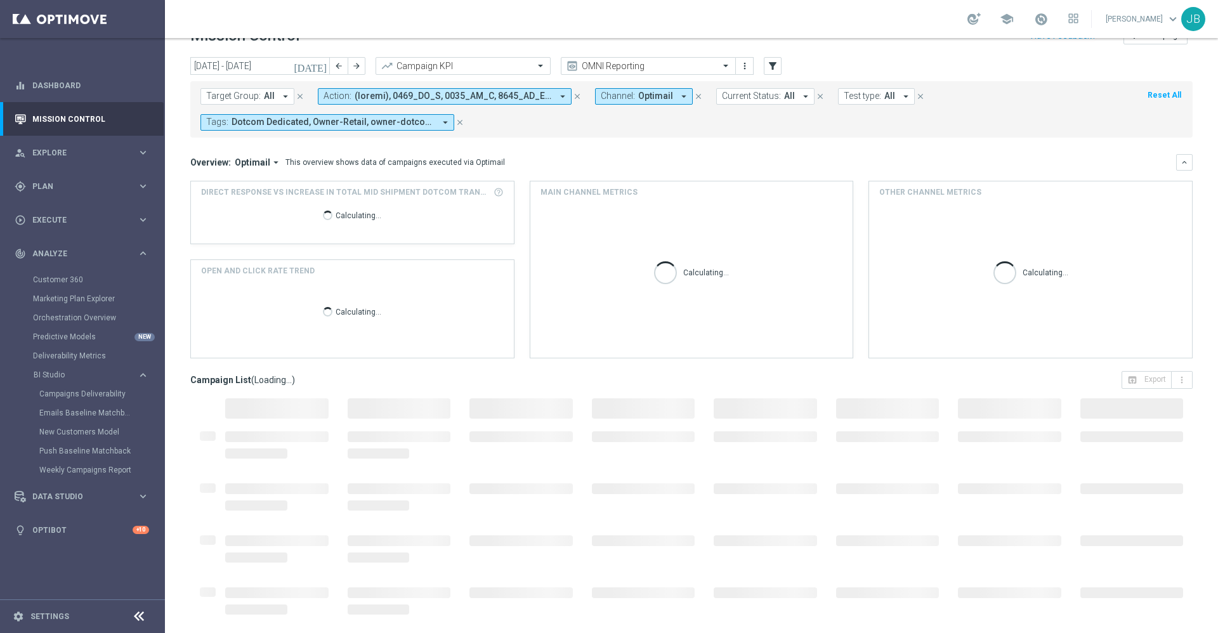
click at [730, 149] on mini-dashboard "Overview: Optimail arrow_drop_down This overview shows data of campaigns execut…" at bounding box center [691, 255] width 1003 height 234
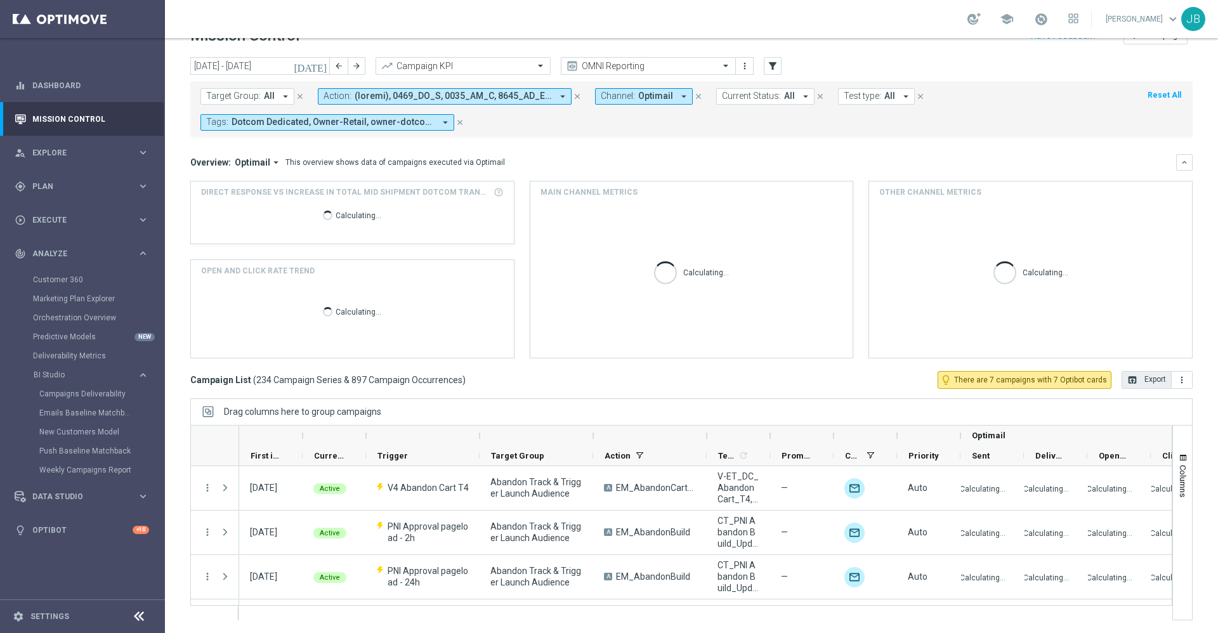
click at [704, 165] on div "Overview: Optimail arrow_drop_down This overview shows data of campaigns execut…" at bounding box center [683, 162] width 986 height 11
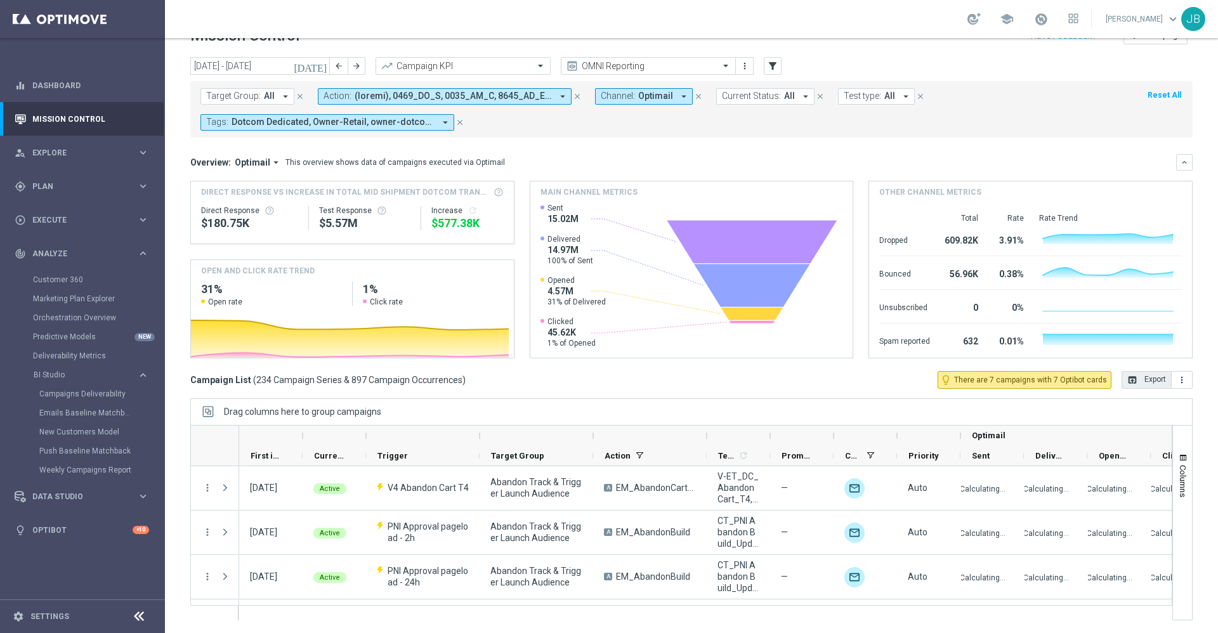
click at [605, 138] on mini-dashboard "Overview: Optimail arrow_drop_down This overview shows data of campaigns execut…" at bounding box center [691, 255] width 1003 height 234
click at [719, 149] on mini-dashboard "Overview: Optimail arrow_drop_down This overview shows data of campaigns execut…" at bounding box center [691, 255] width 1003 height 234
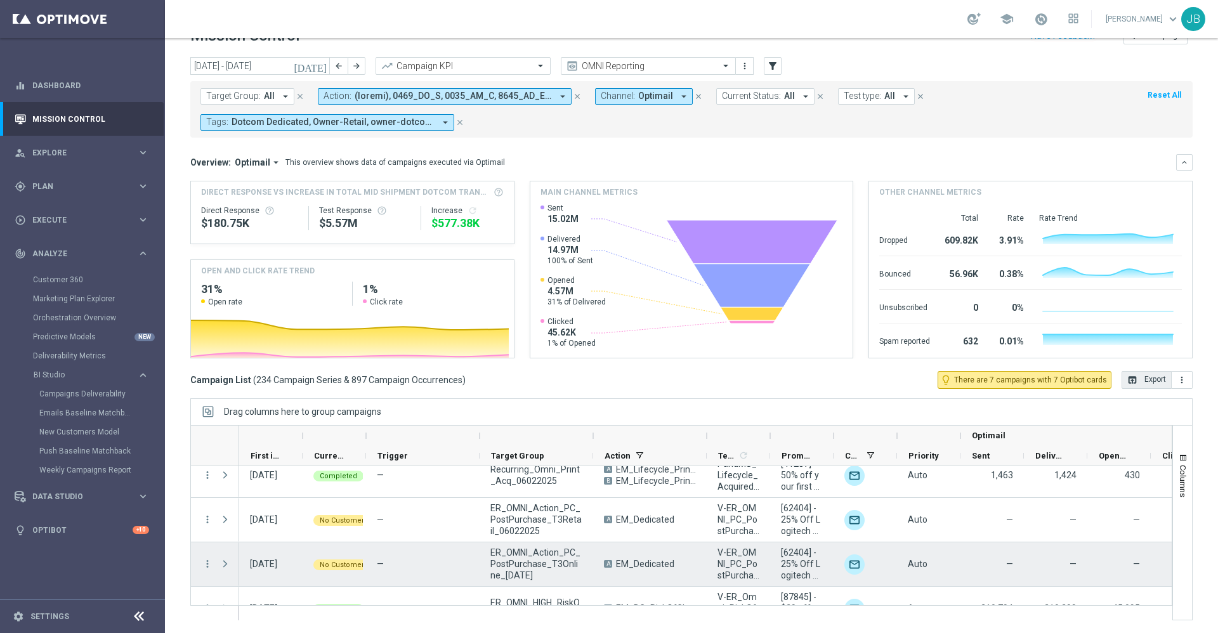
scroll to position [9917, 0]
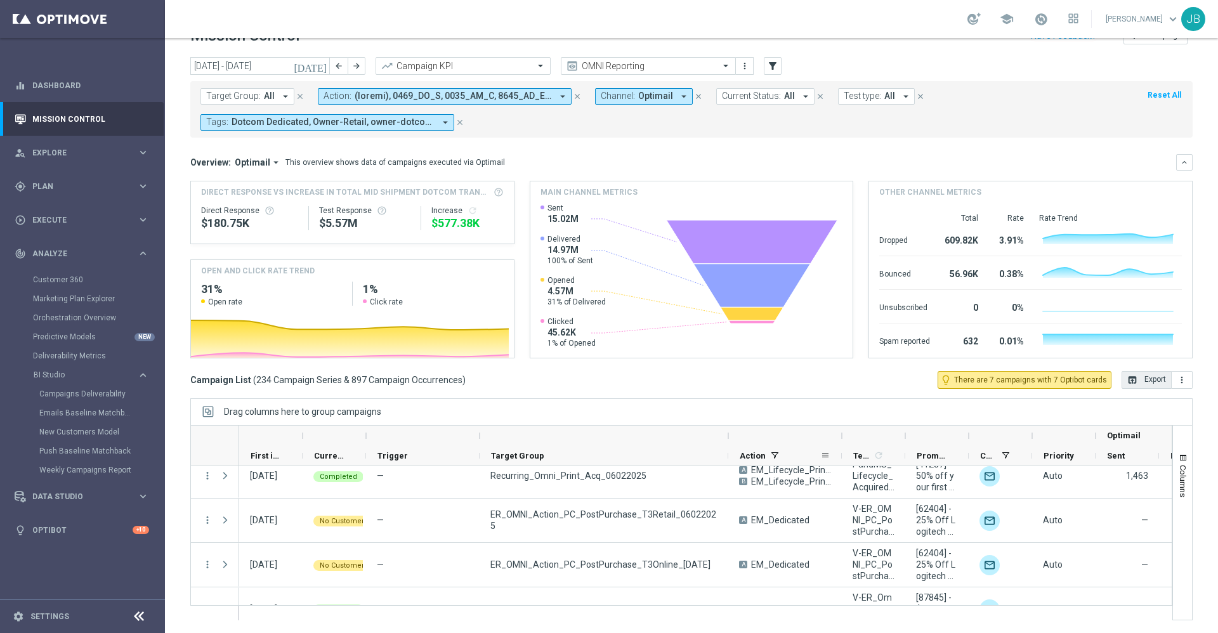
drag, startPoint x: 595, startPoint y: 438, endPoint x: 731, endPoint y: 457, distance: 137.7
click at [731, 457] on div "Optimail First in Range" at bounding box center [827, 446] width 1177 height 41
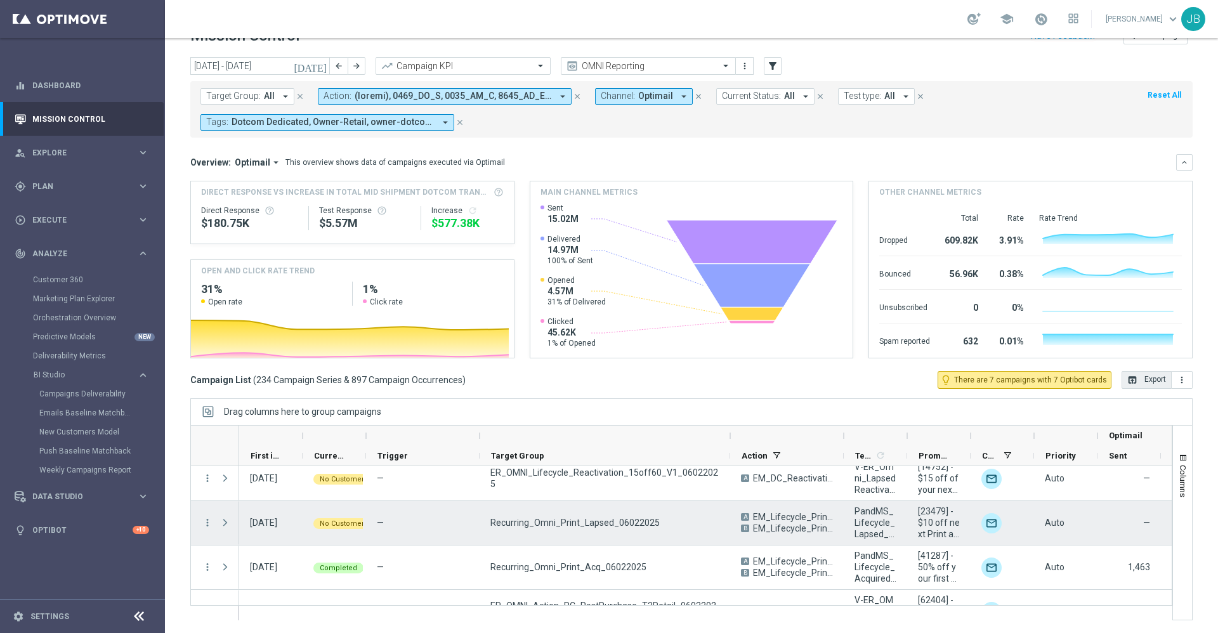
scroll to position [9825, 0]
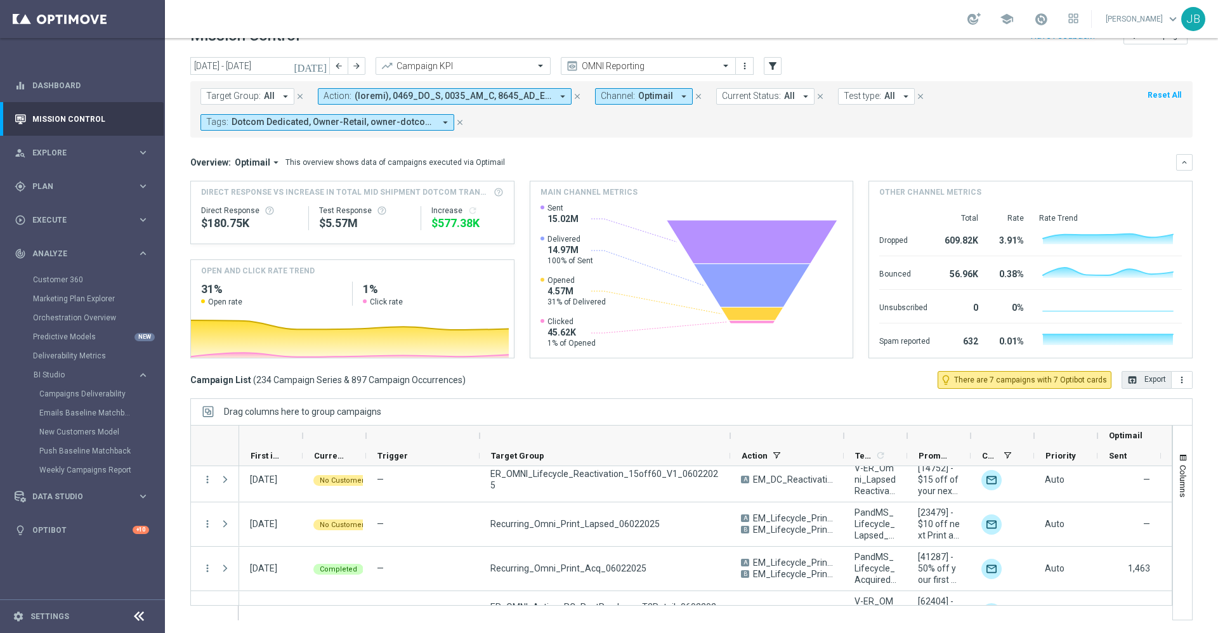
click at [321, 62] on icon "[DATE]" at bounding box center [311, 65] width 34 height 11
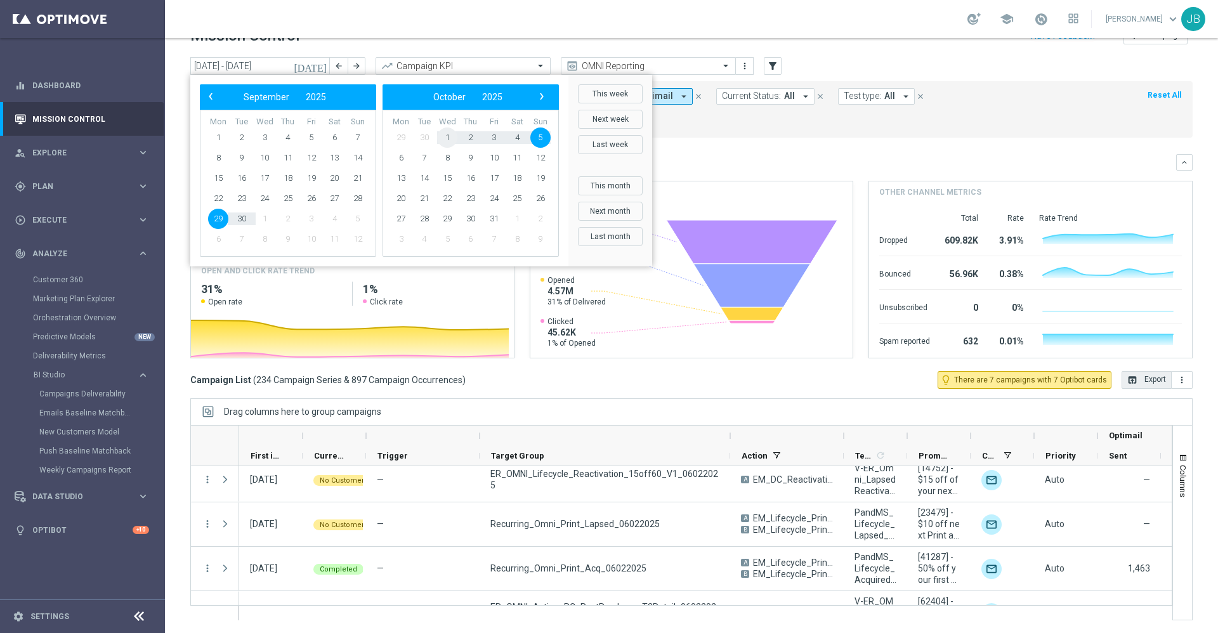
click at [447, 140] on span "1" at bounding box center [447, 138] width 20 height 20
click at [262, 141] on span "1" at bounding box center [264, 138] width 20 height 20
type input "[DATE] - [DATE]"
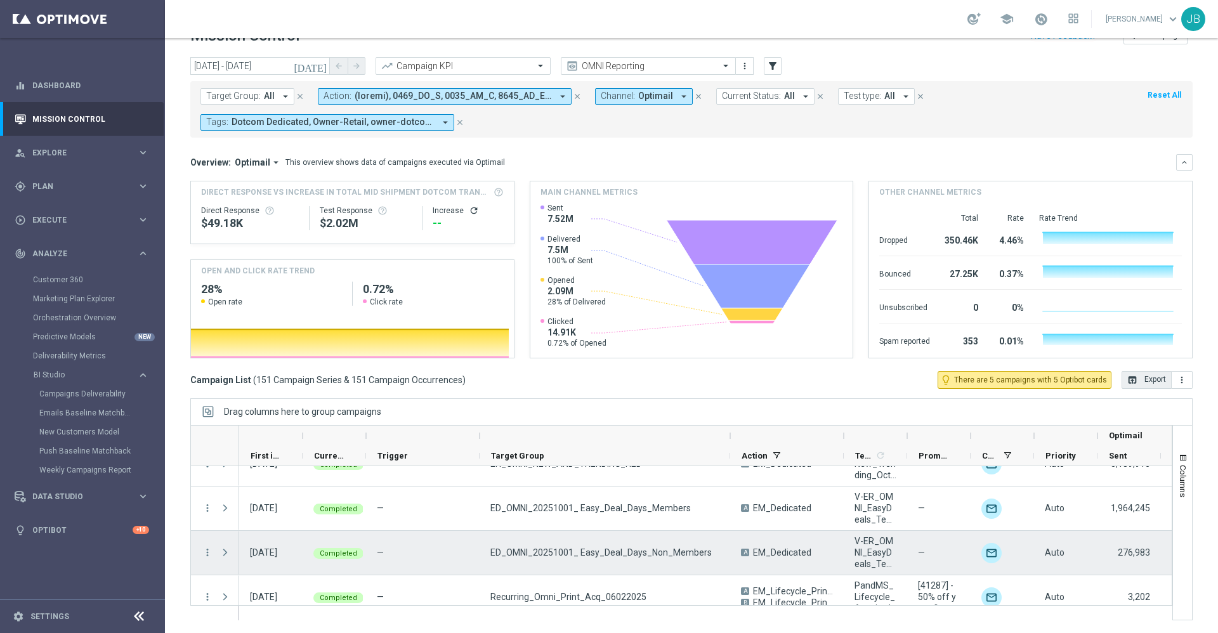
scroll to position [5927, 0]
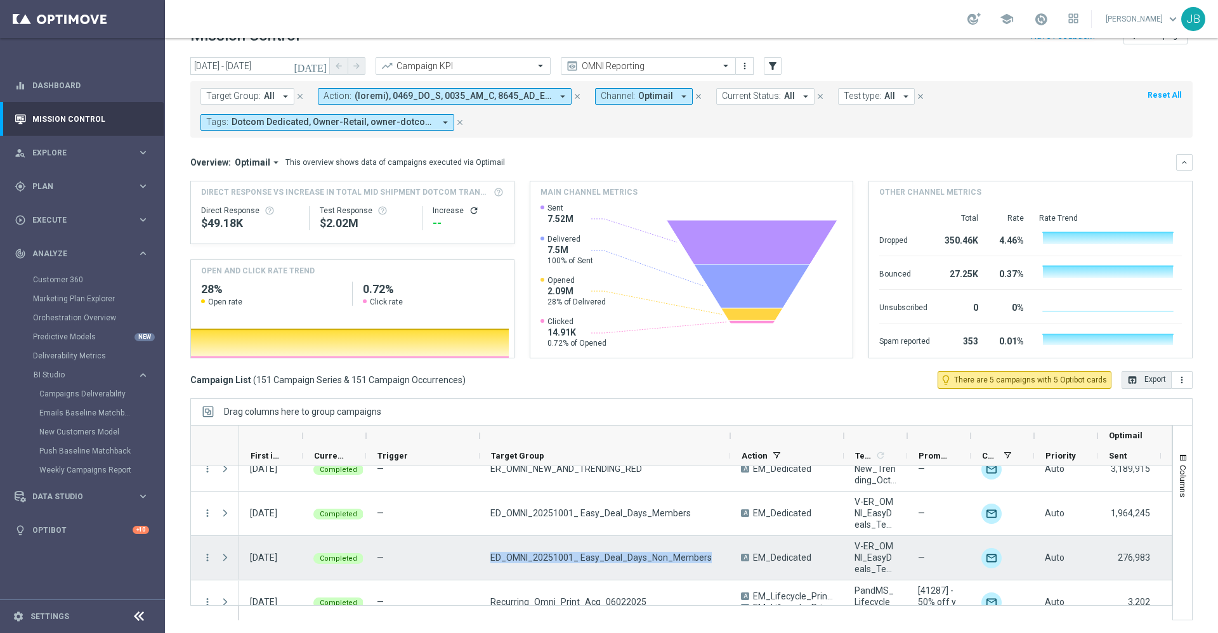
drag, startPoint x: 704, startPoint y: 554, endPoint x: 490, endPoint y: 562, distance: 214.0
click at [490, 562] on div "ED_OMNI_20251001_ Easy_Deal_Days_Non_Members" at bounding box center [605, 558] width 251 height 44
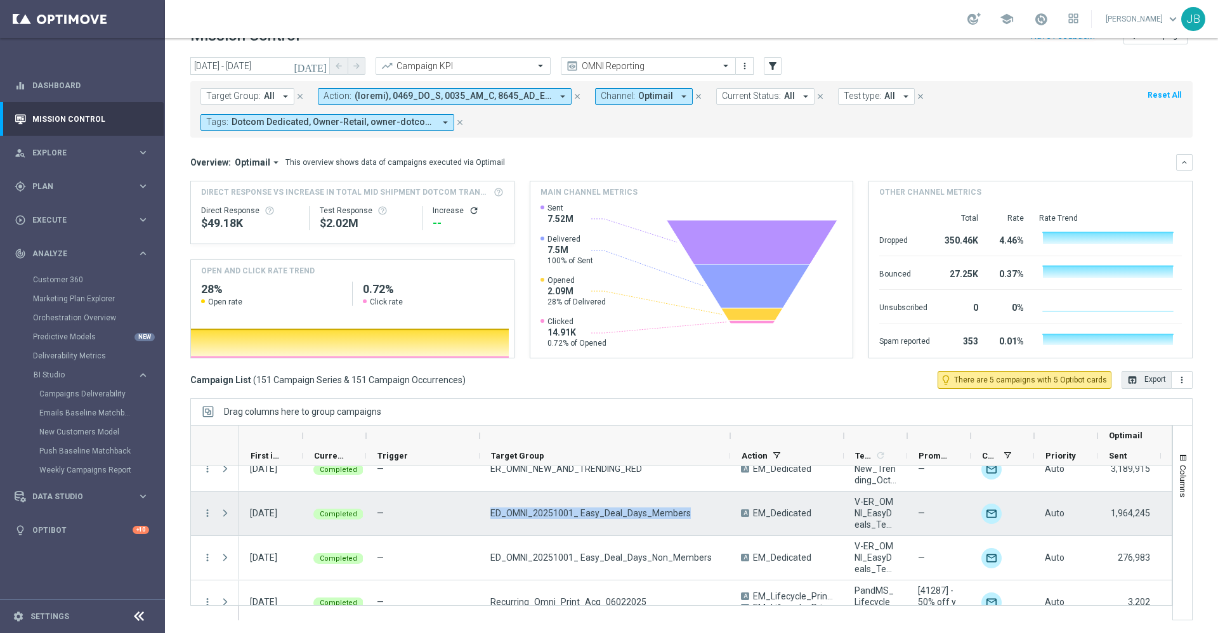
drag, startPoint x: 683, startPoint y: 510, endPoint x: 491, endPoint y: 525, distance: 192.9
click at [491, 525] on div "ED_OMNI_20251001_ Easy_Deal_Days_Members" at bounding box center [605, 514] width 251 height 44
